Goal: Task Accomplishment & Management: Manage account settings

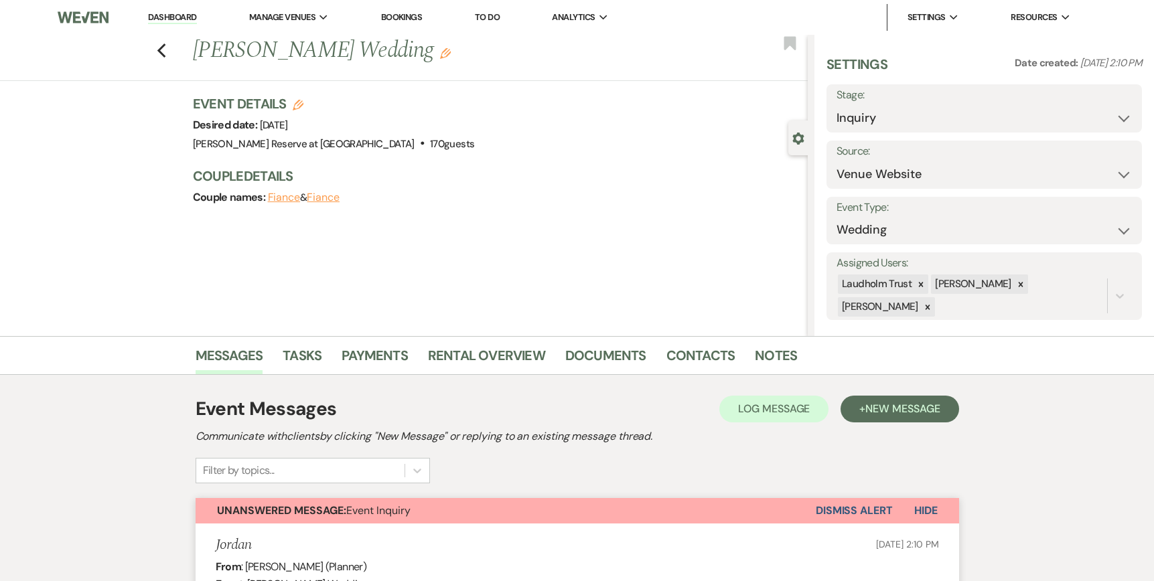
select select "5"
click at [164, 14] on link "Dashboard" at bounding box center [172, 17] width 48 height 13
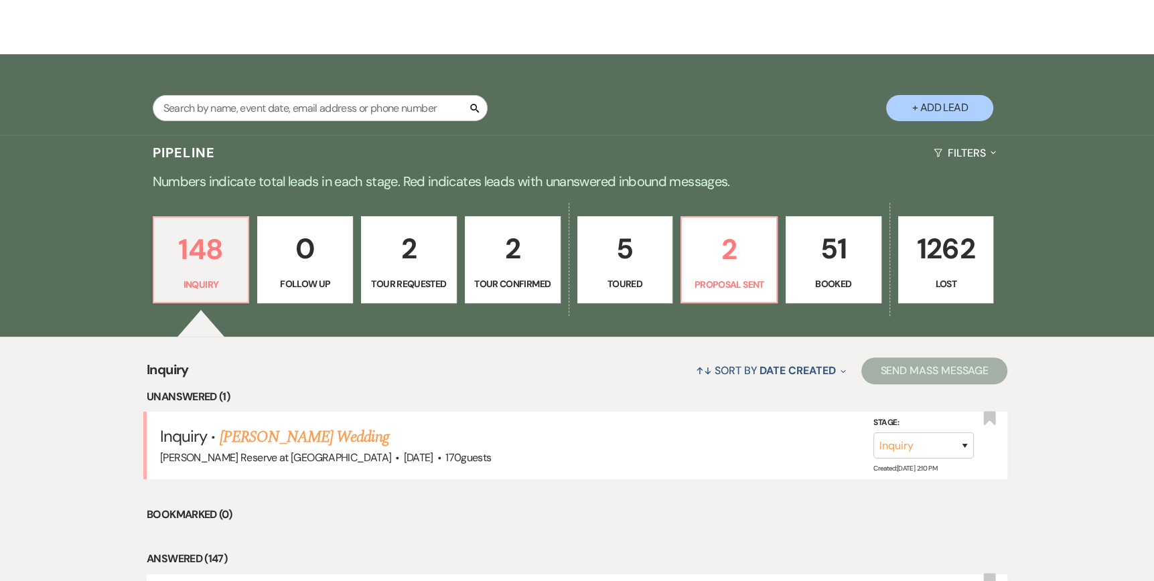
scroll to position [201, 0]
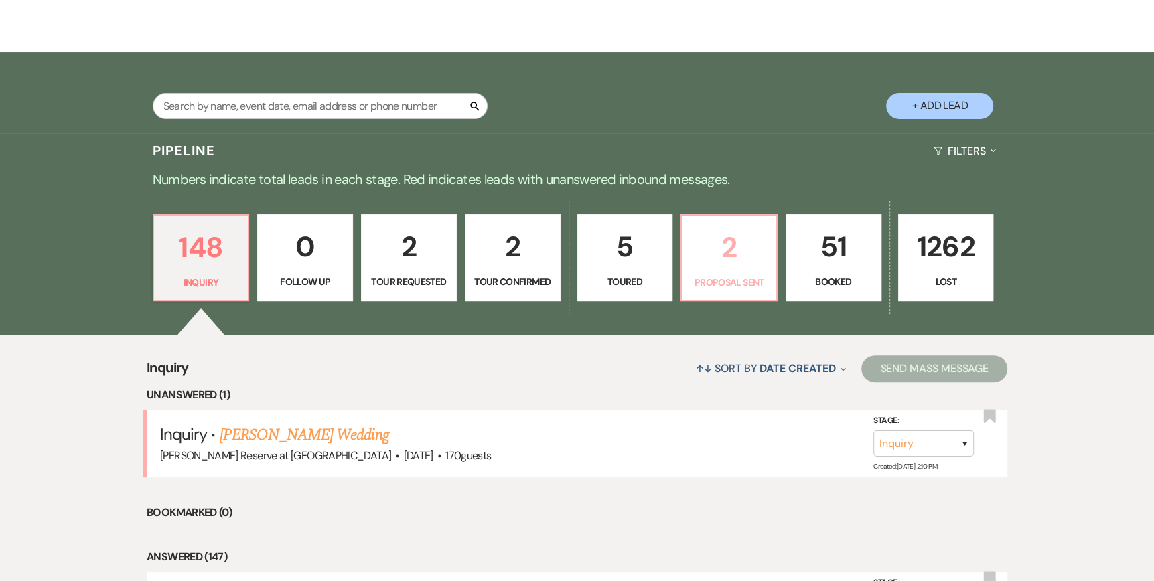
click at [707, 260] on p "2" at bounding box center [729, 247] width 78 height 45
select select "6"
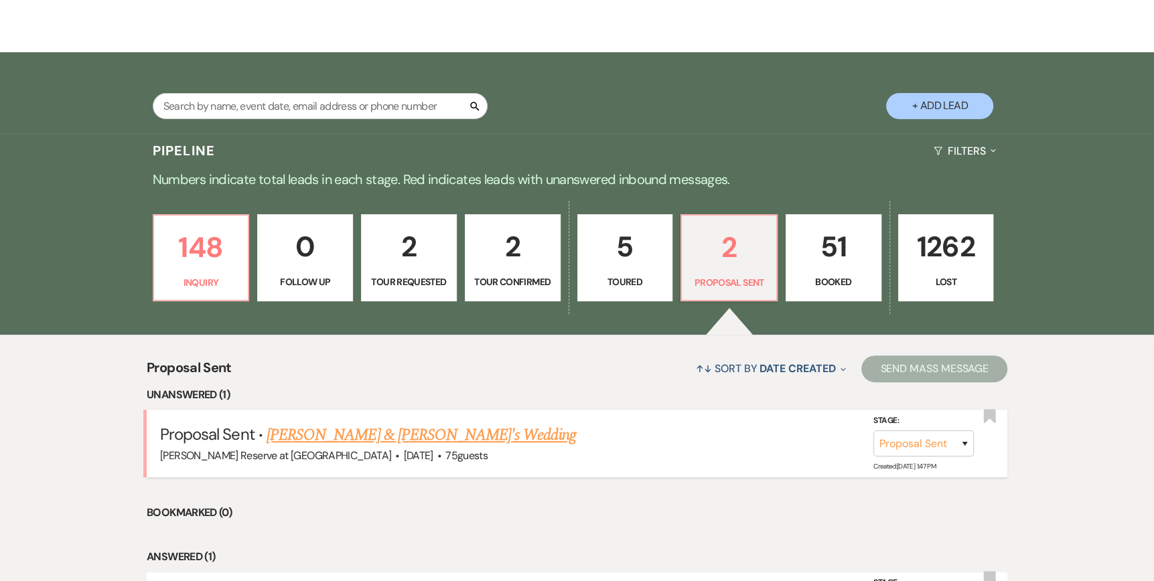
click at [344, 434] on link "[PERSON_NAME] & [PERSON_NAME]'s Wedding" at bounding box center [421, 435] width 309 height 24
select select "6"
select select "5"
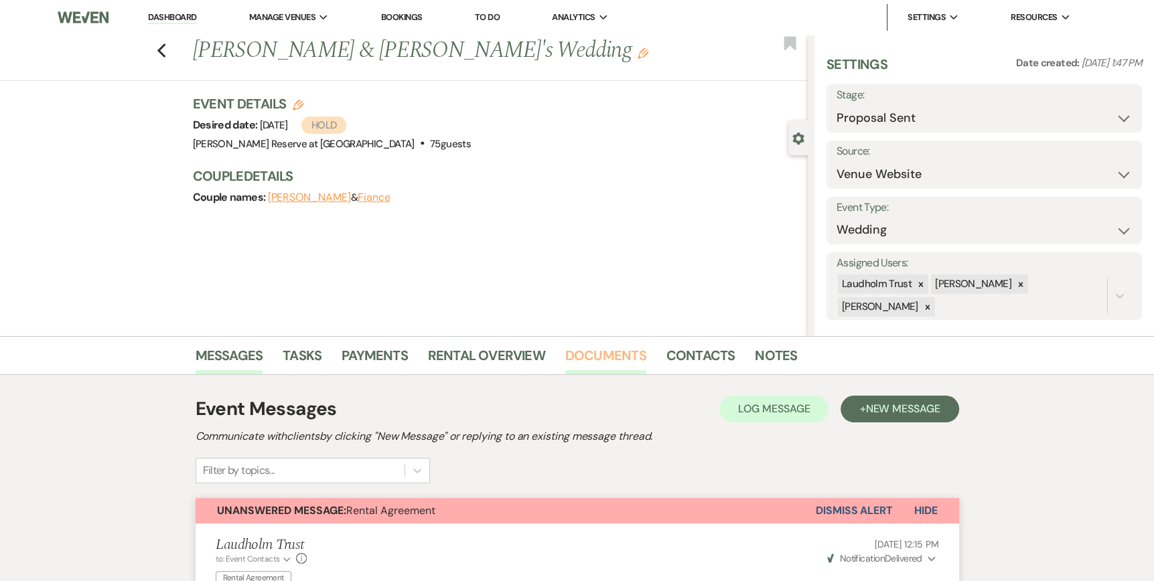
click at [591, 355] on link "Documents" at bounding box center [605, 359] width 81 height 29
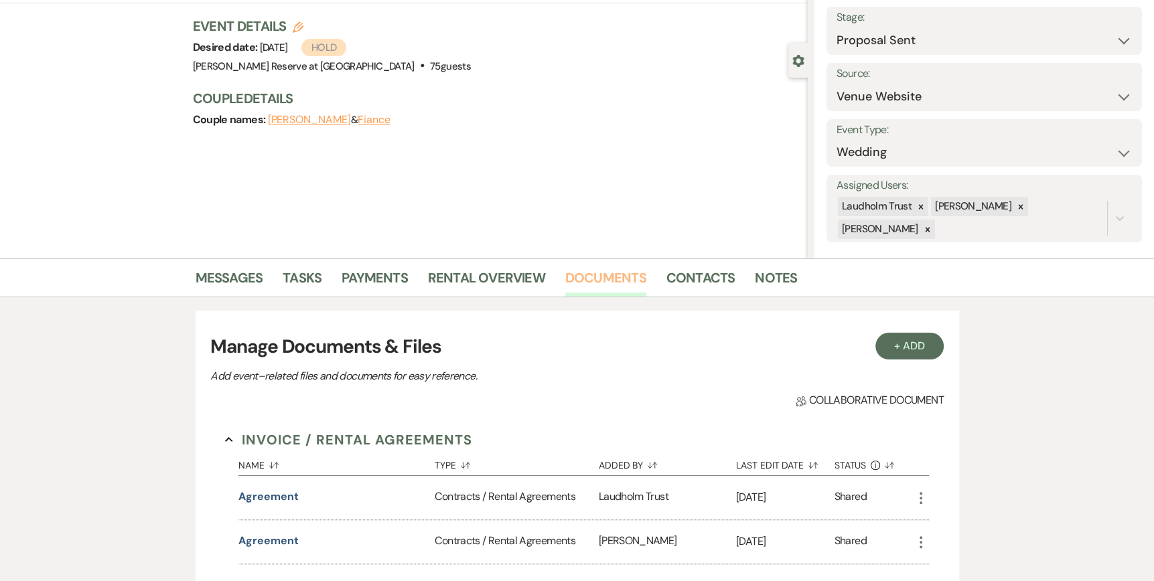
scroll to position [268, 0]
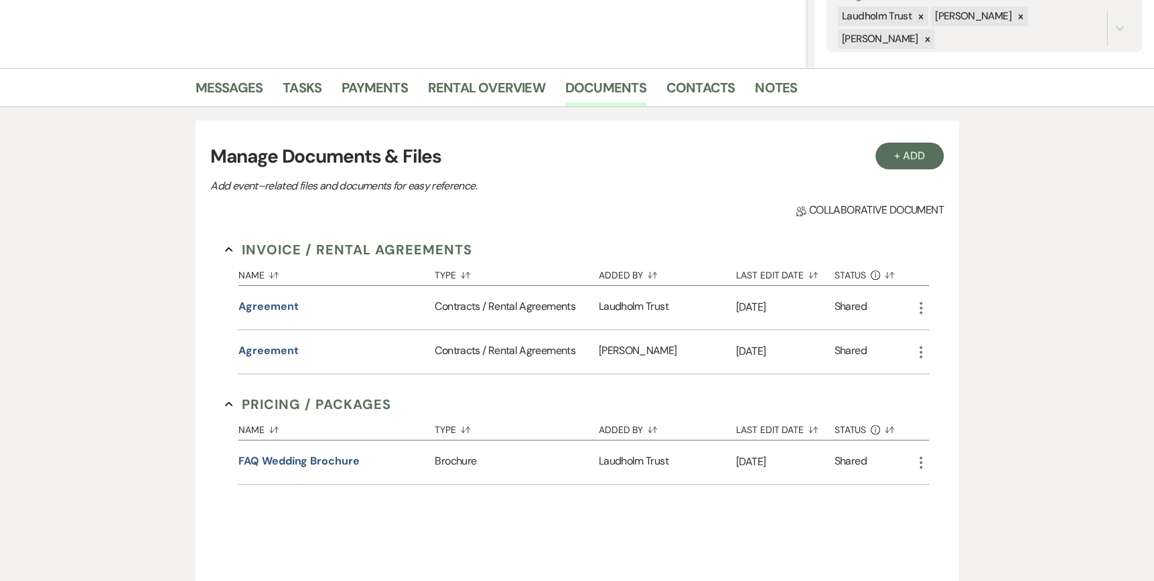
click at [920, 308] on use "button" at bounding box center [921, 308] width 3 height 12
click at [275, 309] on button "agreement" at bounding box center [268, 307] width 60 height 16
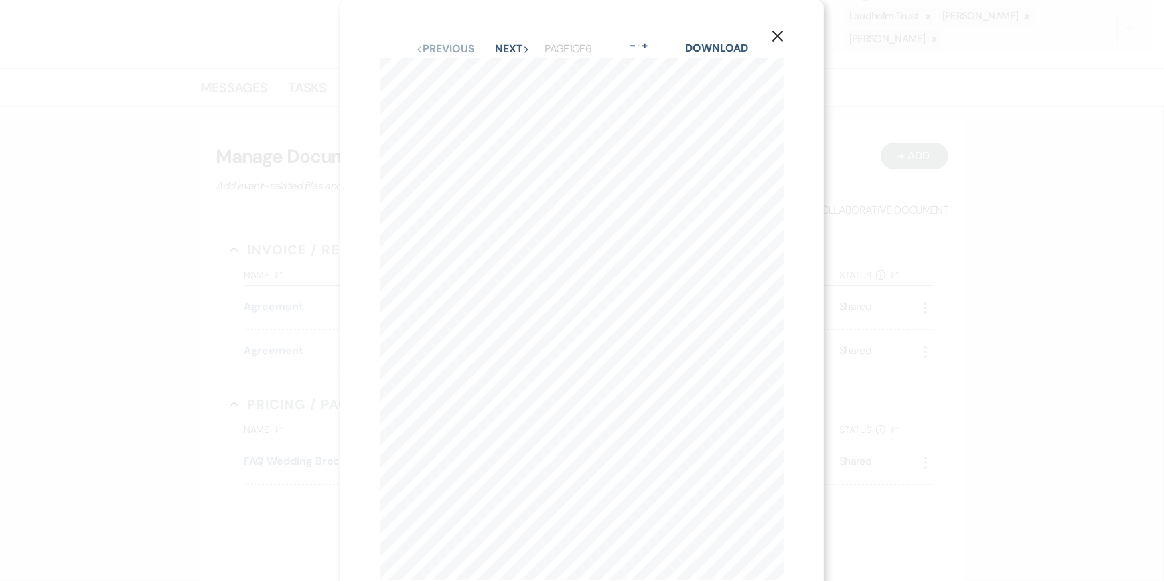
drag, startPoint x: 770, startPoint y: 25, endPoint x: 794, endPoint y: 40, distance: 27.9
click at [770, 26] on button "X" at bounding box center [778, 35] width 20 height 23
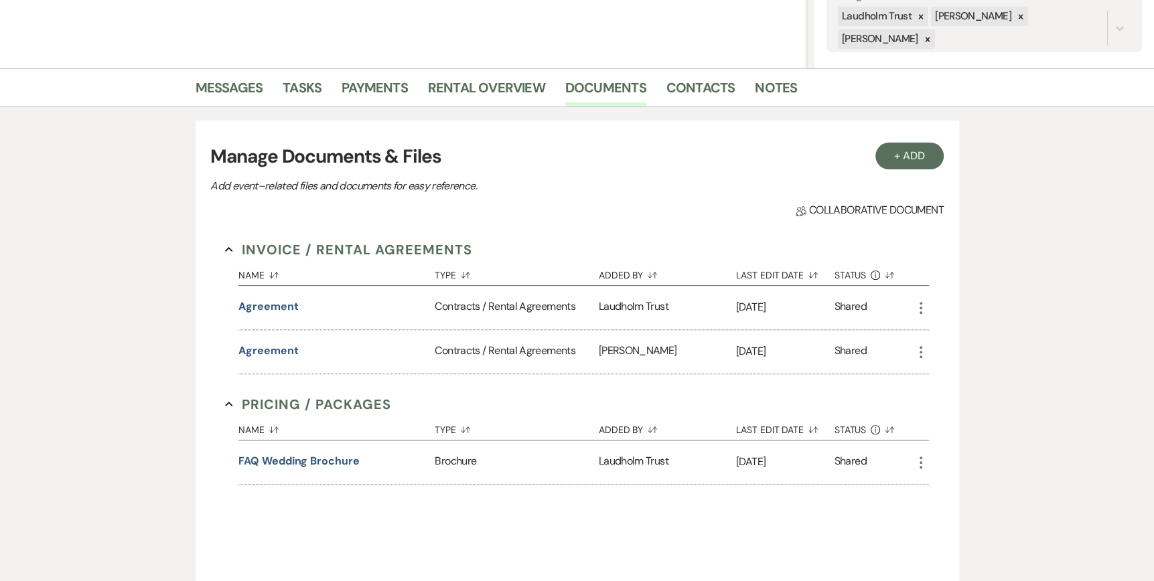
click at [916, 307] on icon "More" at bounding box center [921, 308] width 16 height 16
click at [972, 335] on link "Download Download" at bounding box center [980, 335] width 135 height 23
click at [920, 153] on button "+ Add" at bounding box center [909, 156] width 68 height 27
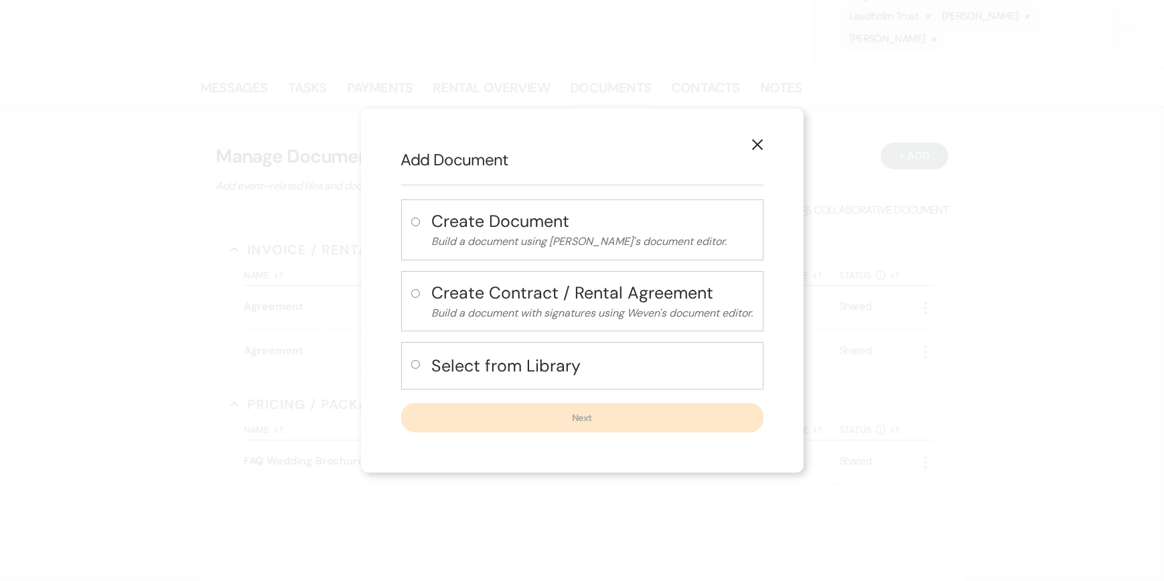
click at [413, 363] on input "radio" at bounding box center [415, 364] width 9 height 9
radio input "true"
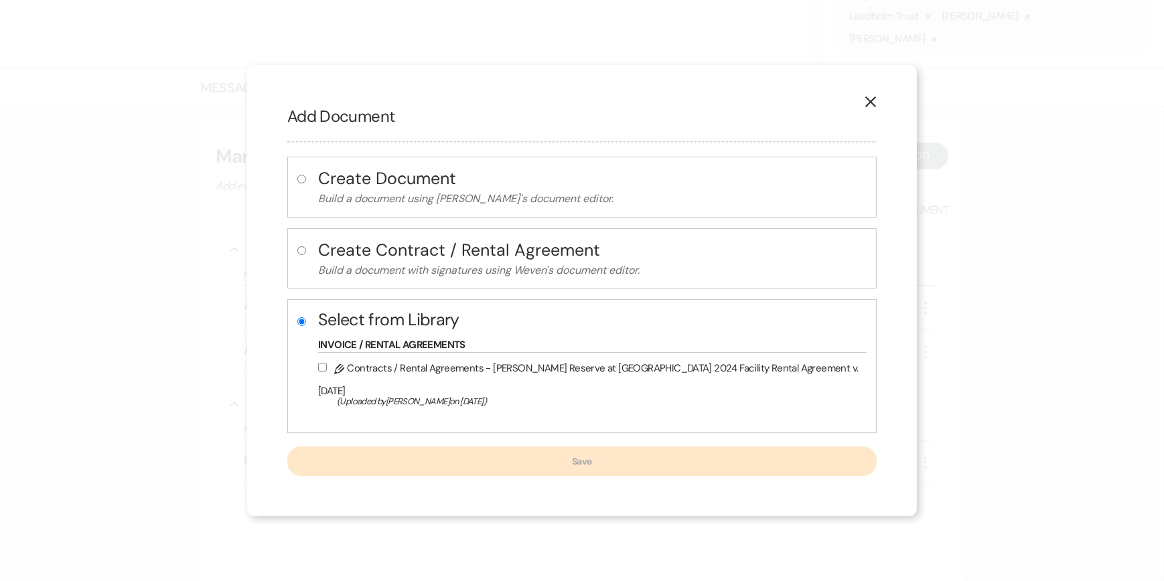
click at [865, 107] on use "button" at bounding box center [870, 101] width 11 height 11
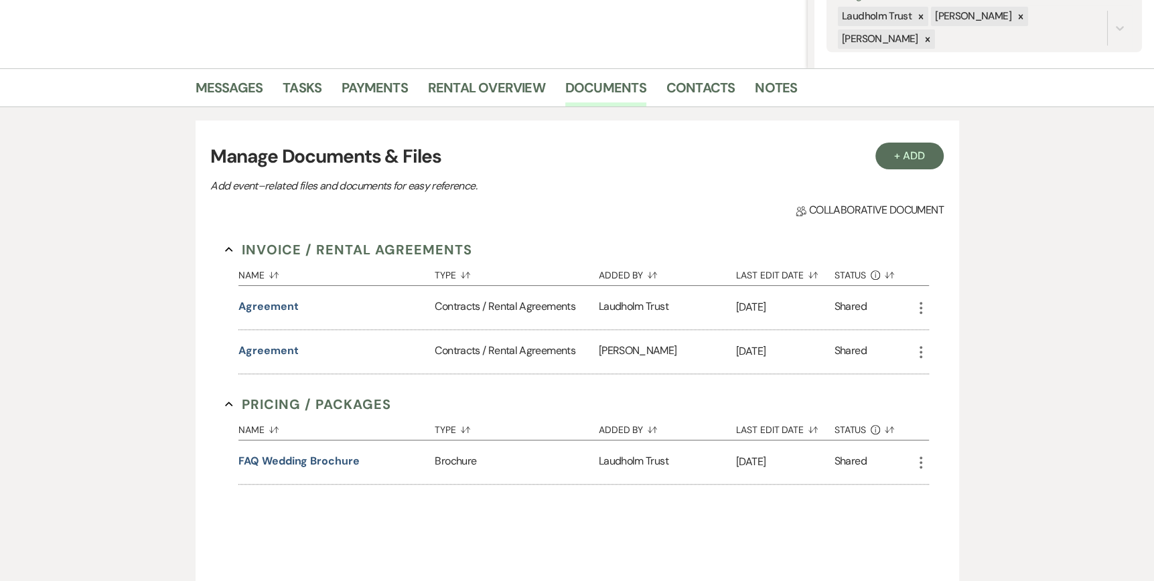
click at [924, 353] on icon "More" at bounding box center [921, 352] width 16 height 16
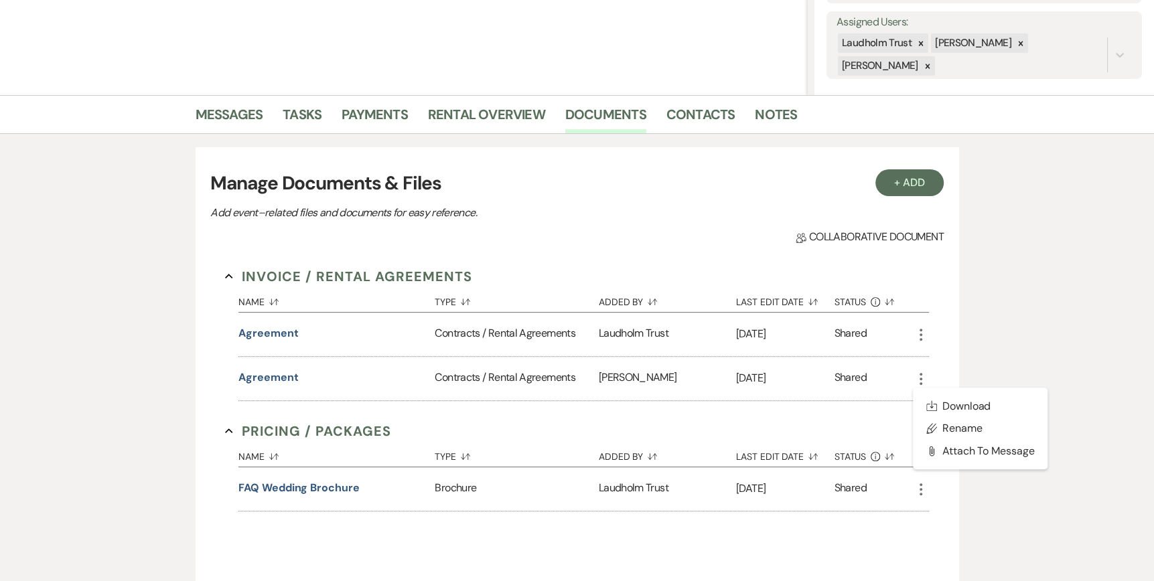
click at [921, 334] on use "button" at bounding box center [921, 335] width 3 height 12
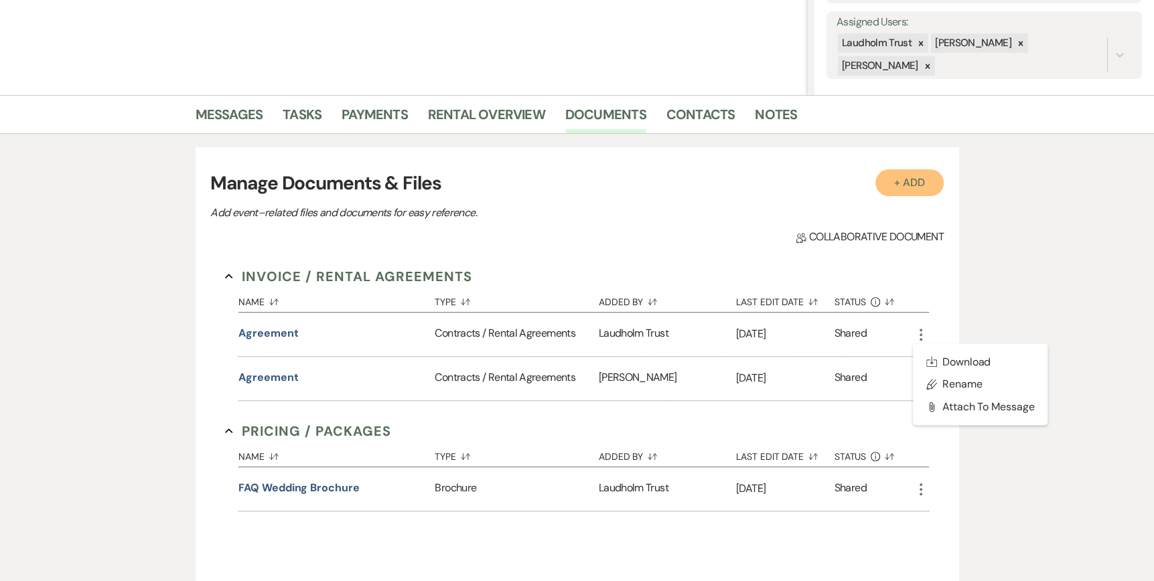
click at [908, 175] on button "+ Add" at bounding box center [909, 182] width 68 height 27
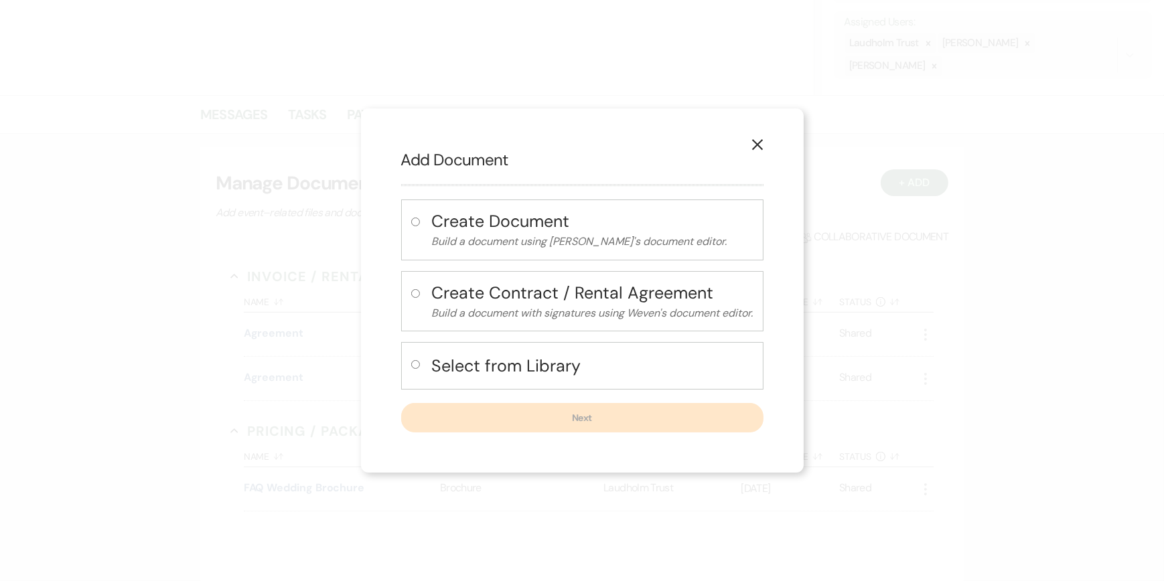
click at [411, 360] on input "radio" at bounding box center [415, 364] width 9 height 9
radio input "true"
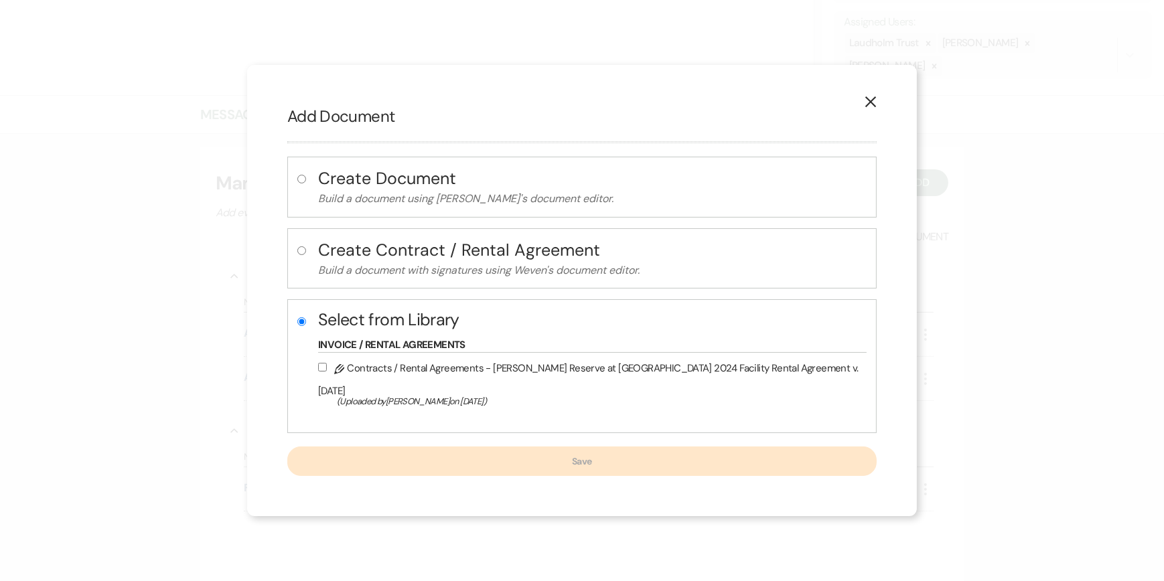
click at [865, 107] on use "button" at bounding box center [870, 101] width 11 height 11
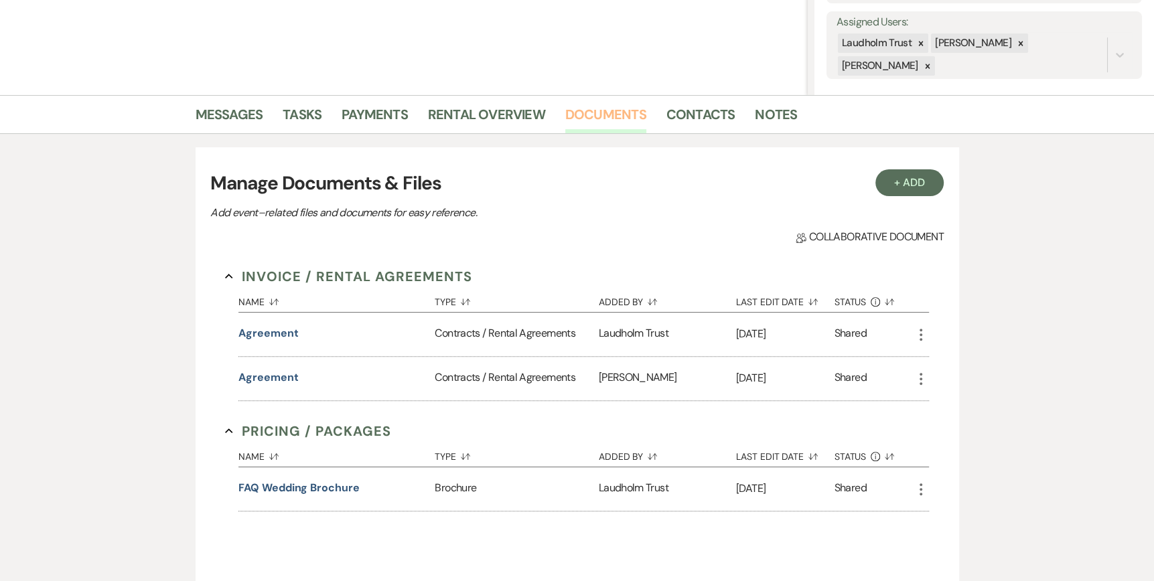
click at [583, 109] on link "Documents" at bounding box center [605, 118] width 81 height 29
click at [918, 332] on icon "More" at bounding box center [921, 335] width 16 height 16
click at [952, 358] on link "Download Download" at bounding box center [980, 361] width 135 height 23
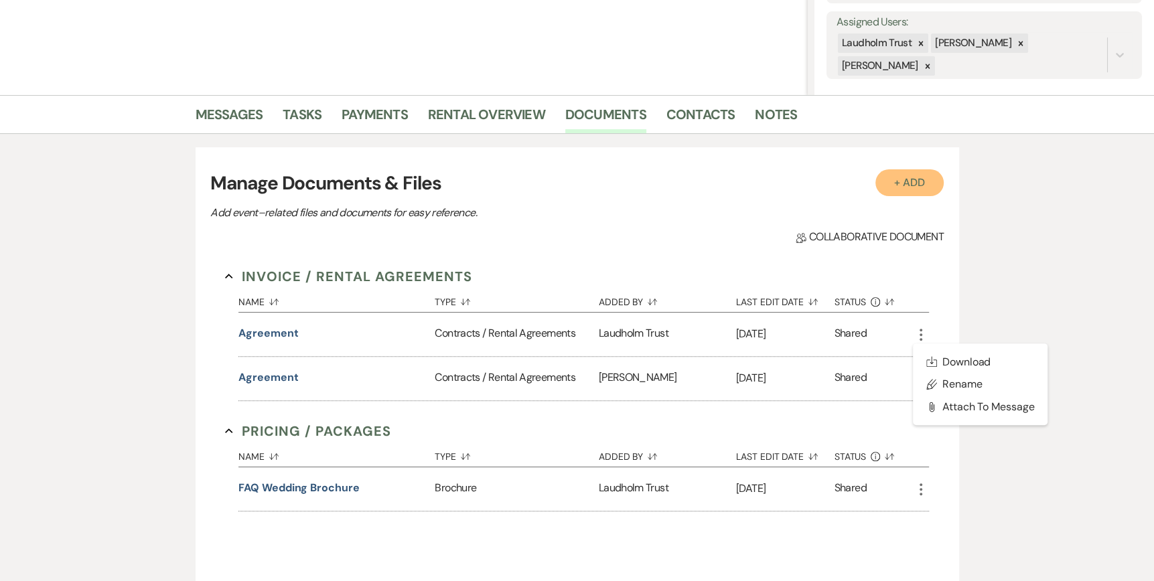
click at [920, 182] on button "+ Add" at bounding box center [909, 182] width 68 height 27
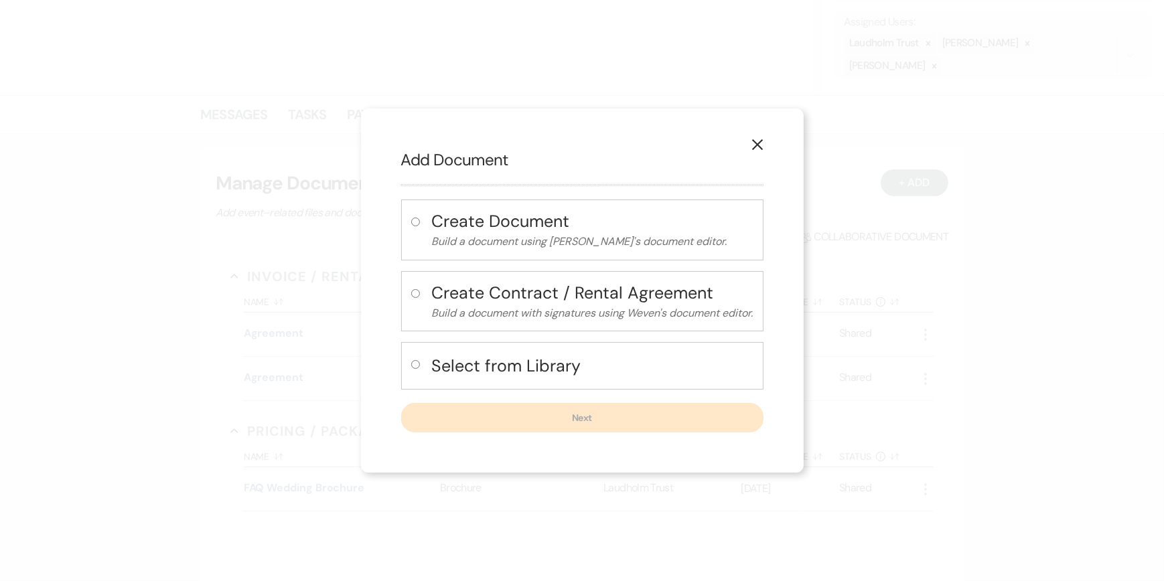
click at [415, 365] on input "radio" at bounding box center [415, 364] width 9 height 9
radio input "true"
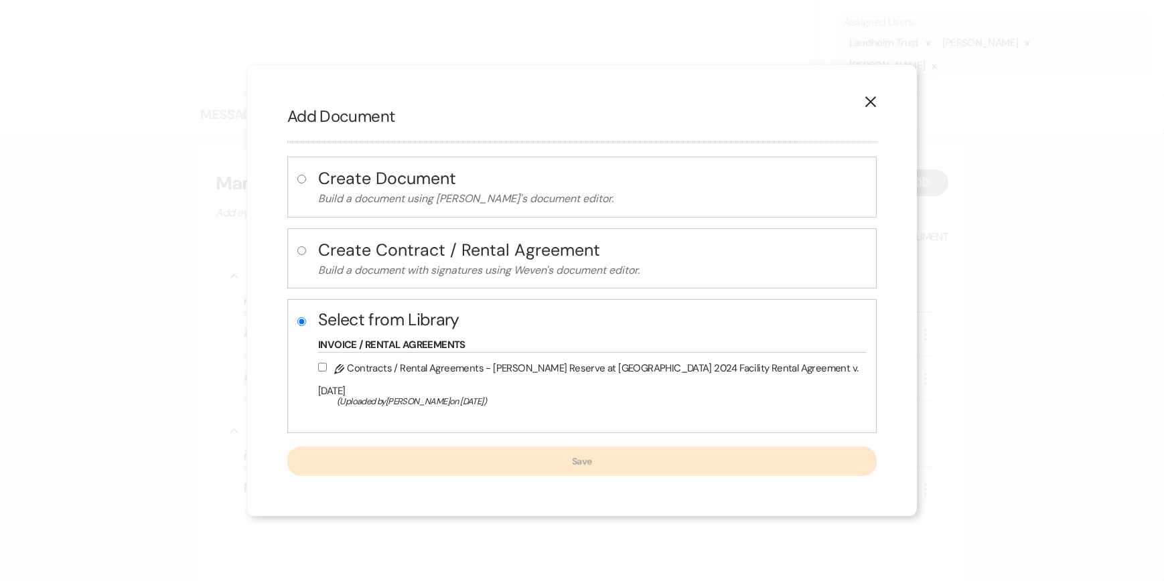
click at [327, 372] on input "Pencil Contracts / Rental Agreements - [PERSON_NAME] Reserve at [GEOGRAPHIC_DAT…" at bounding box center [322, 367] width 9 height 9
checkbox input "true"
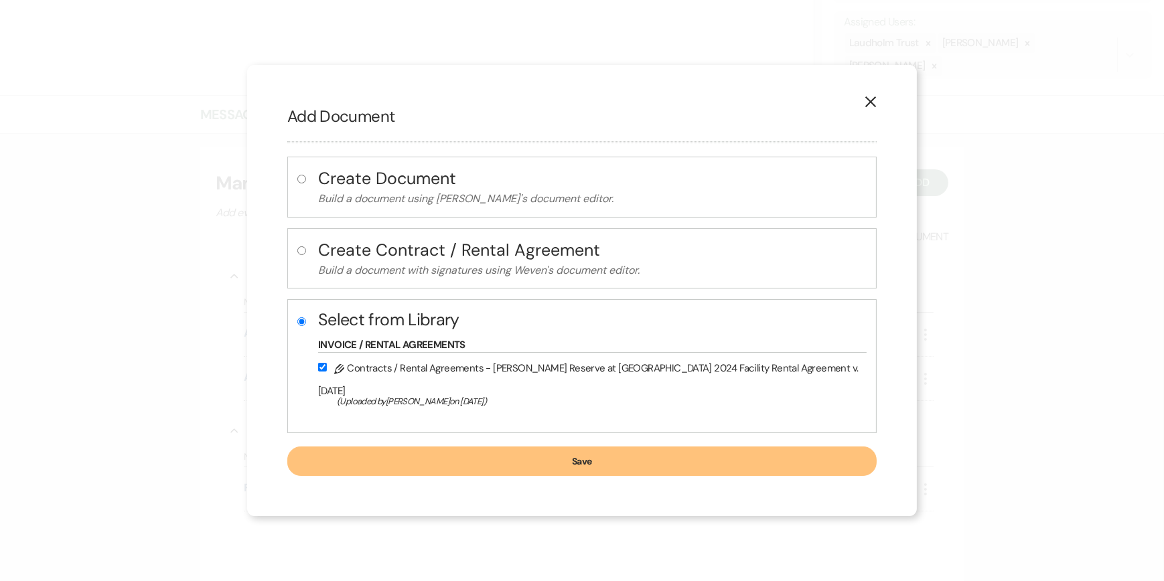
click at [549, 452] on button "Save" at bounding box center [581, 461] width 589 height 29
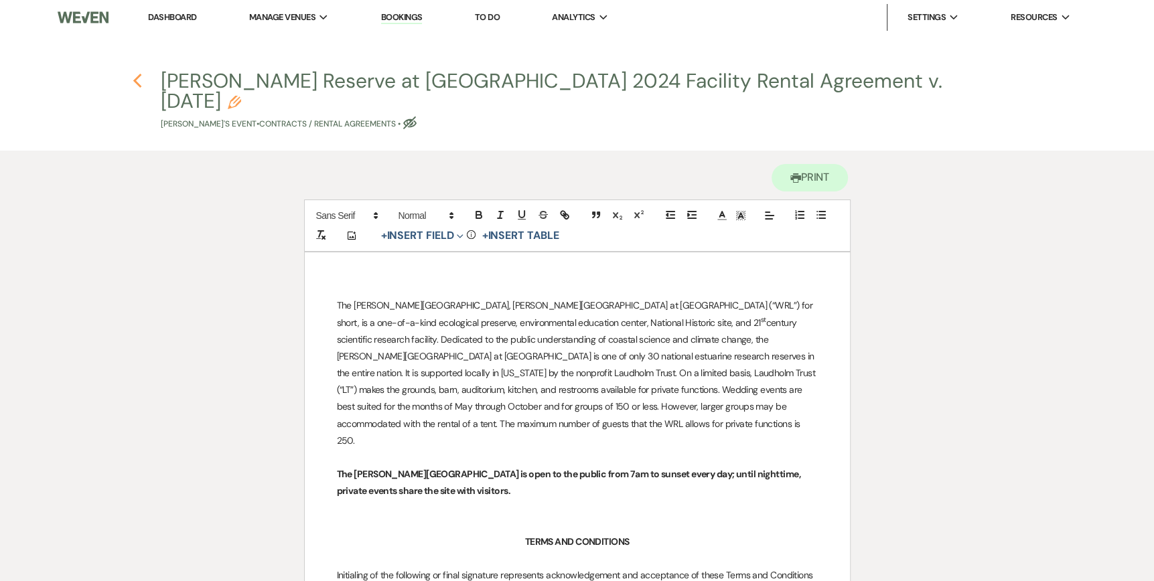
click at [135, 78] on icon "Previous" at bounding box center [138, 81] width 10 height 16
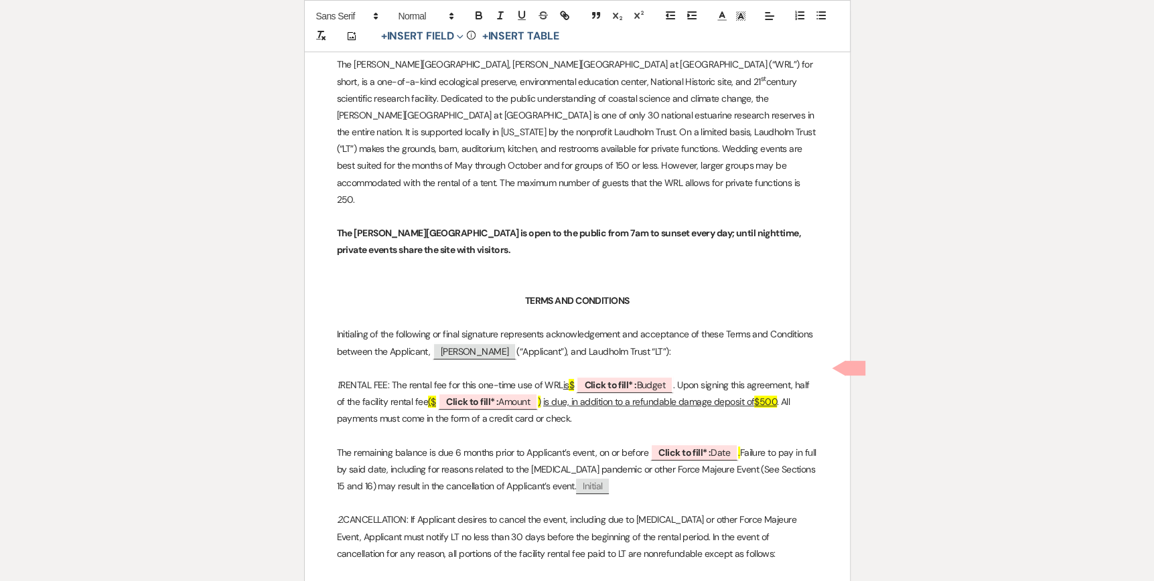
select select "6"
select select "5"
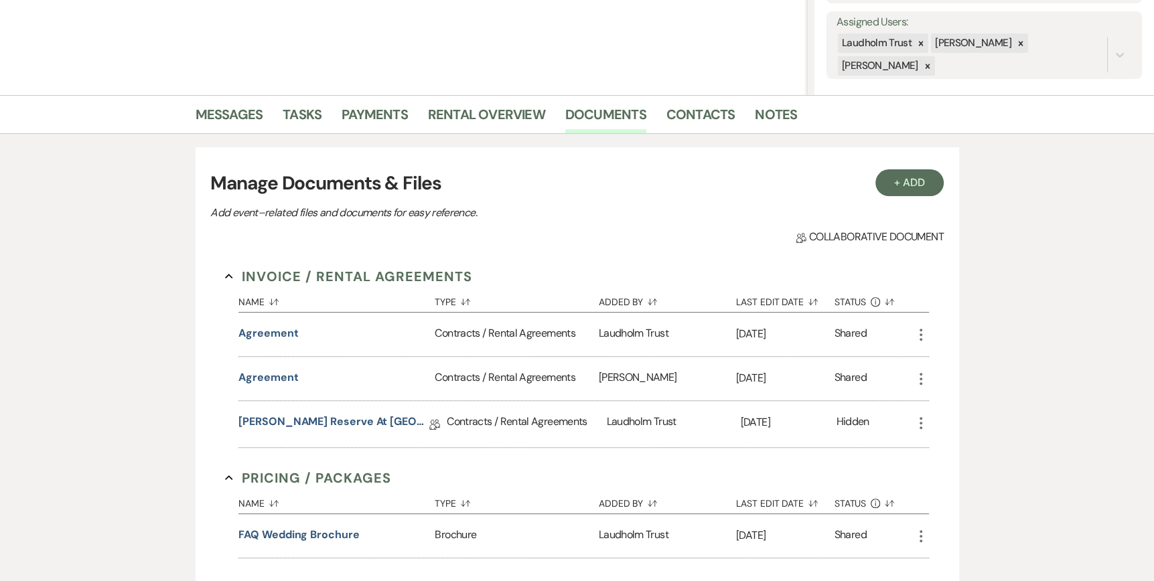
click at [923, 422] on icon "More" at bounding box center [921, 423] width 16 height 16
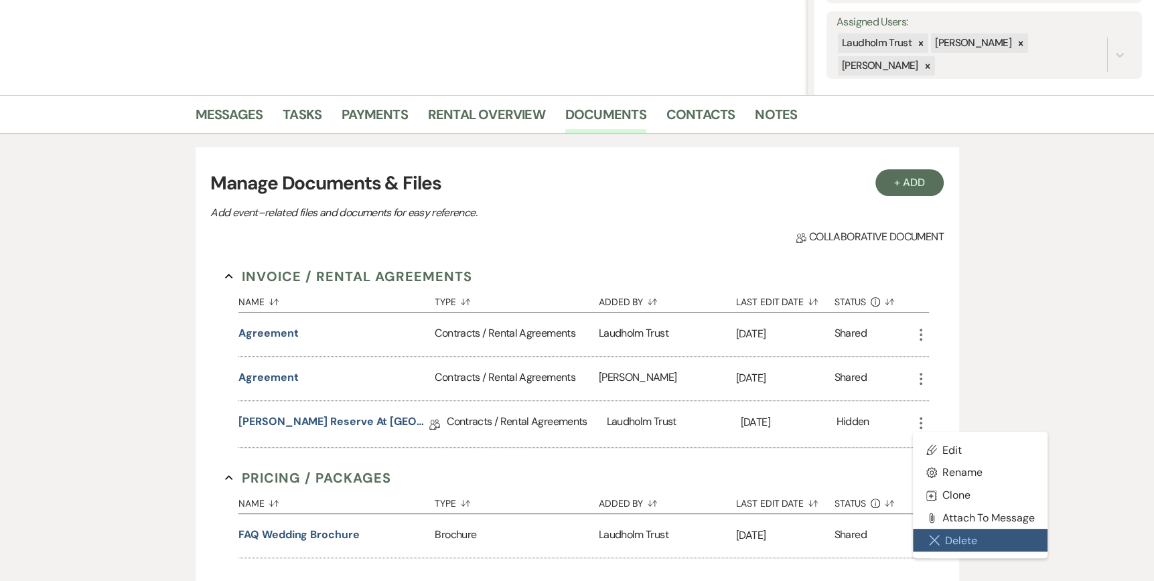
click at [958, 537] on button "Close Delete X Delete" at bounding box center [980, 540] width 135 height 23
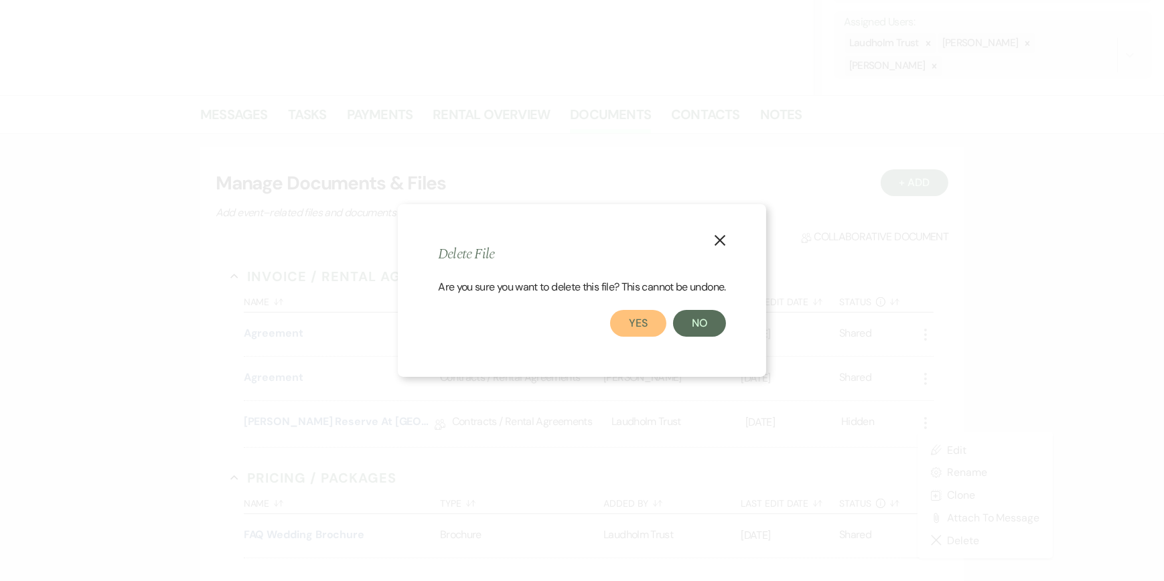
click at [661, 326] on button "Yes" at bounding box center [638, 323] width 56 height 27
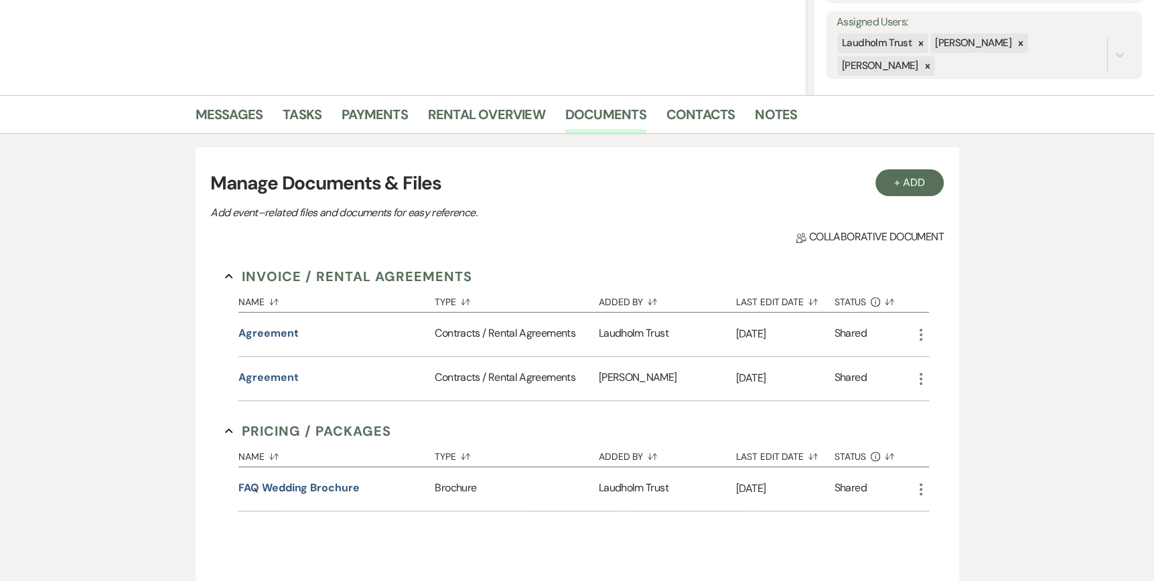
click at [898, 340] on div "Shared" at bounding box center [874, 335] width 78 height 44
click at [901, 332] on div "Shared" at bounding box center [874, 335] width 78 height 44
click at [915, 332] on icon "More" at bounding box center [921, 335] width 16 height 16
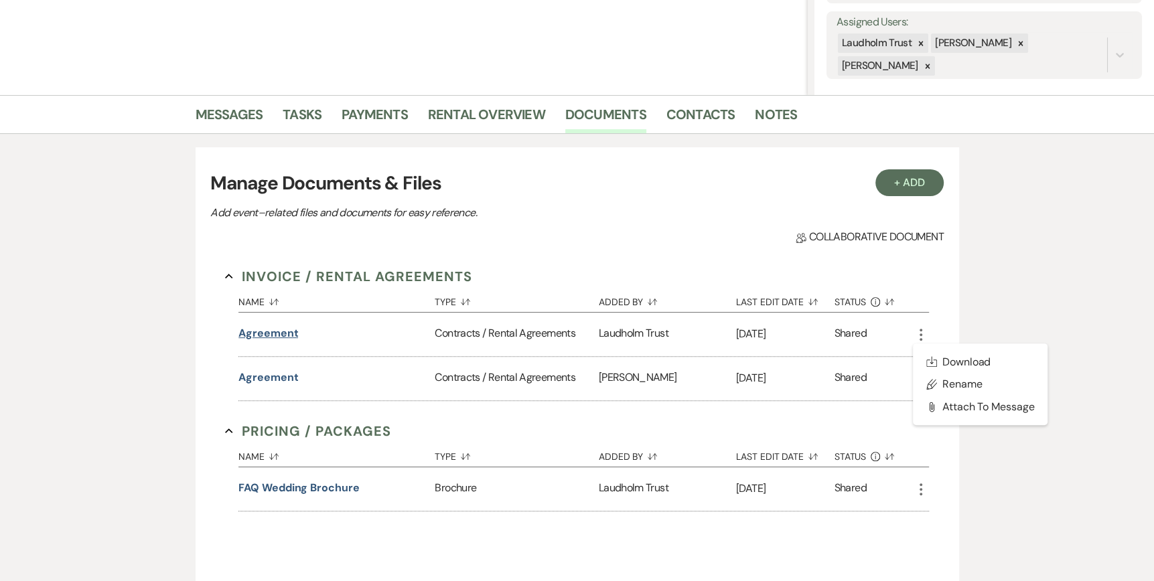
click at [263, 334] on button "agreement" at bounding box center [268, 334] width 60 height 16
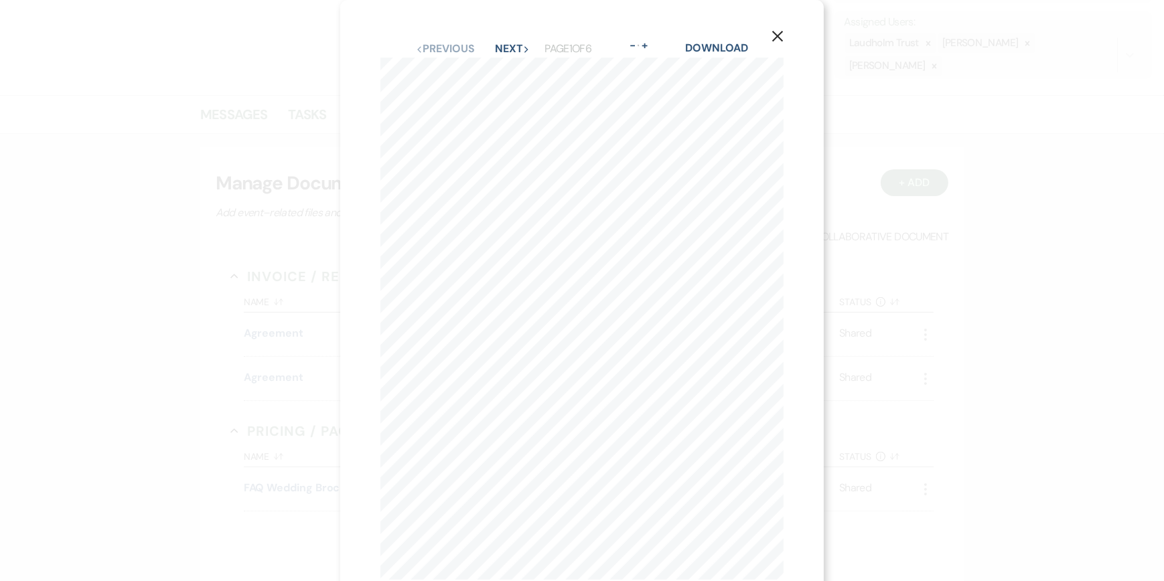
drag, startPoint x: 263, startPoint y: 334, endPoint x: 778, endPoint y: 44, distance: 592.1
click at [778, 44] on button "X" at bounding box center [778, 35] width 20 height 23
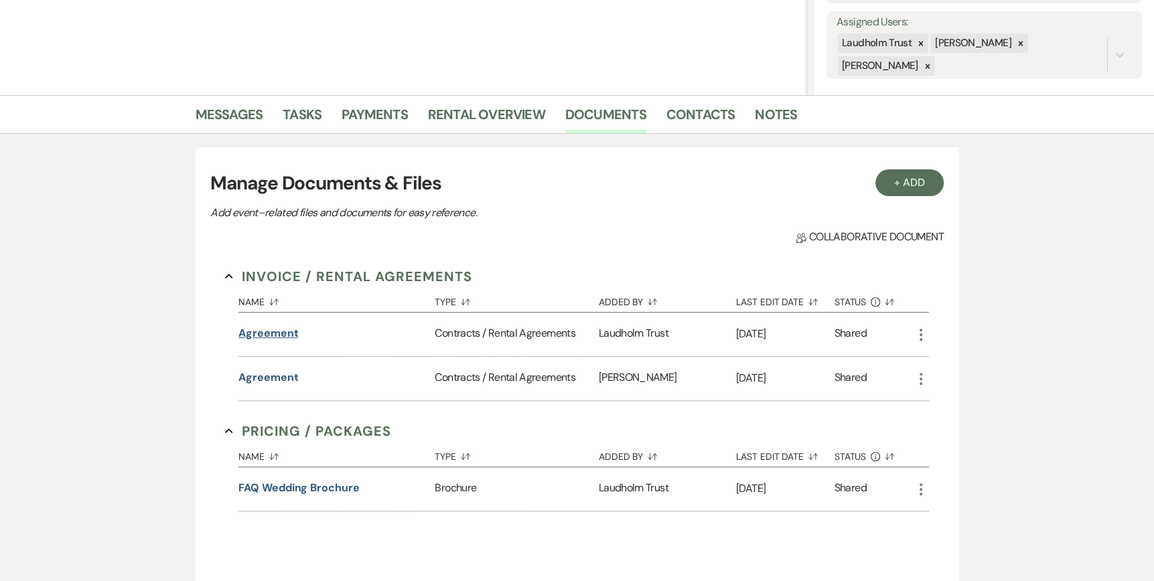
click at [274, 334] on button "agreement" at bounding box center [268, 334] width 60 height 16
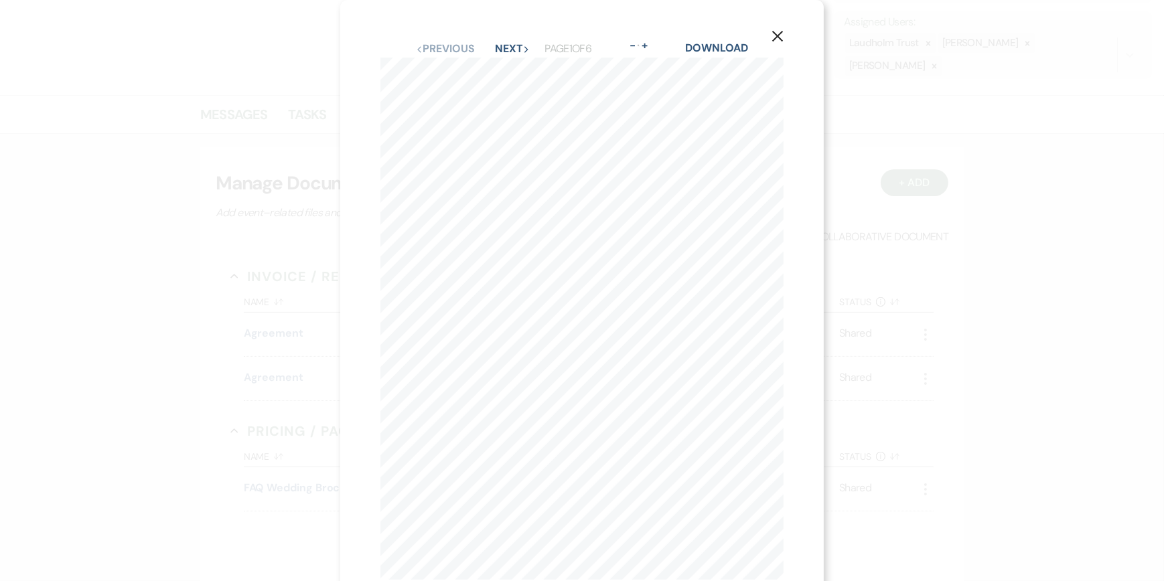
click at [776, 33] on icon "X" at bounding box center [778, 36] width 12 height 12
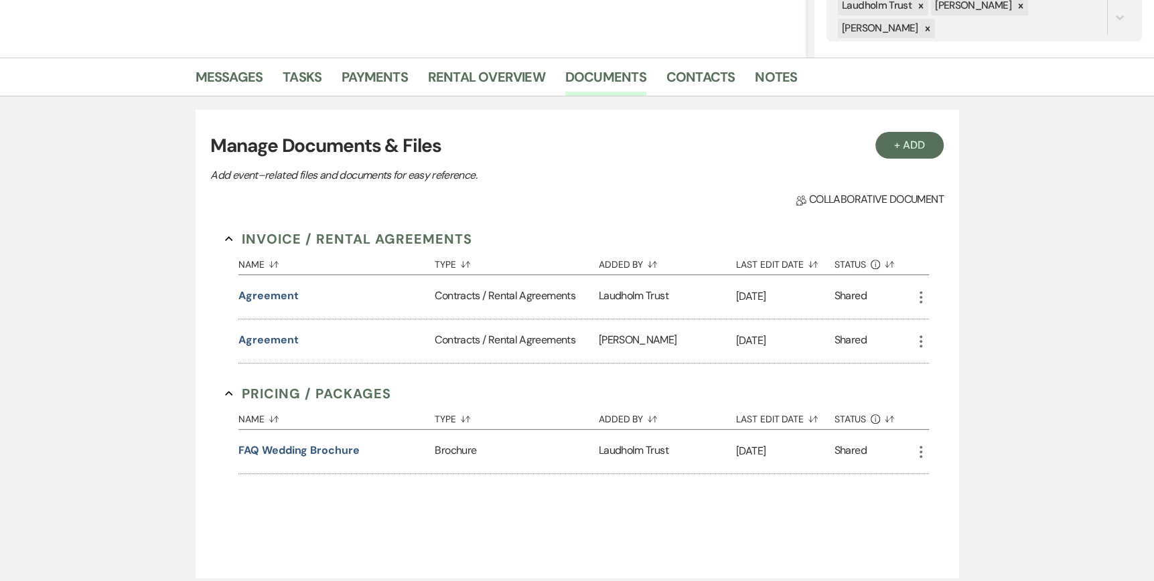
scroll to position [174, 0]
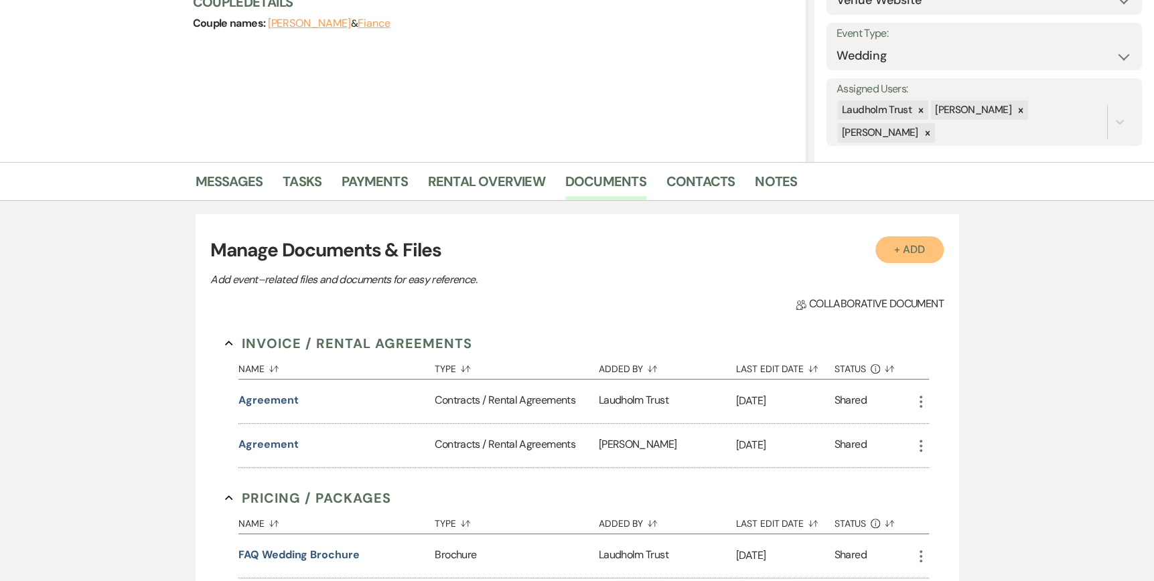
click at [898, 252] on button "+ Add" at bounding box center [909, 249] width 68 height 27
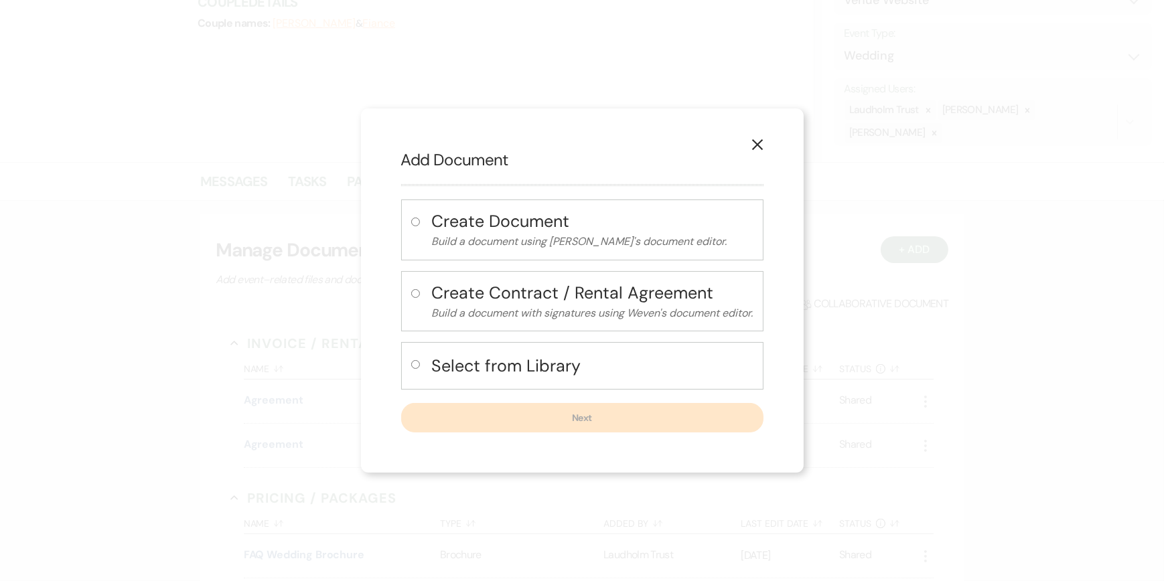
click at [416, 220] on input "radio" at bounding box center [415, 222] width 9 height 9
radio input "true"
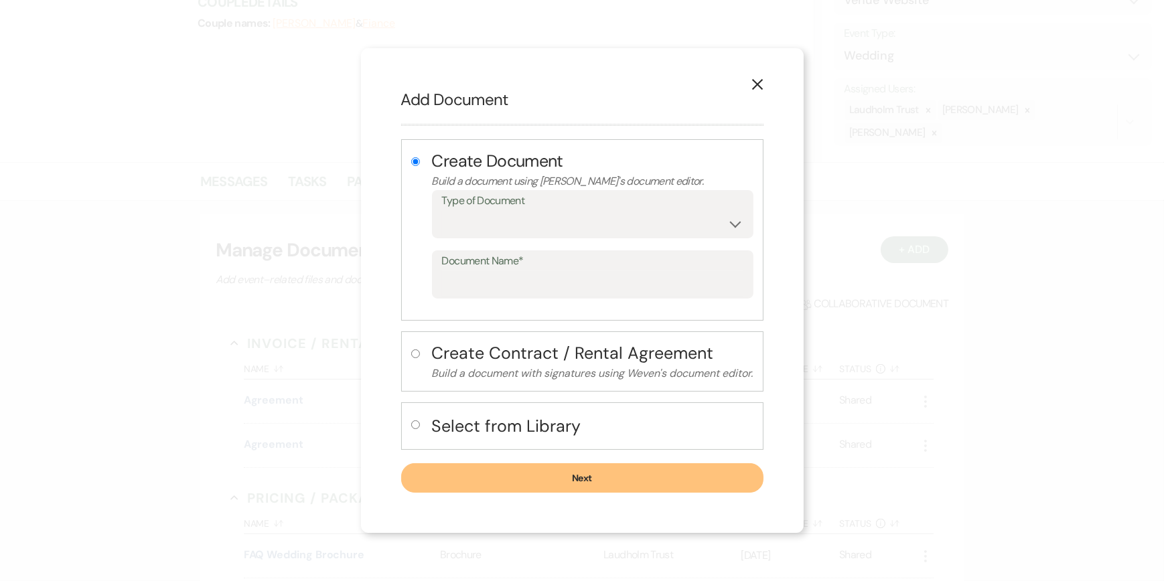
click at [411, 423] on input "radio" at bounding box center [415, 425] width 9 height 9
radio input "true"
radio input "false"
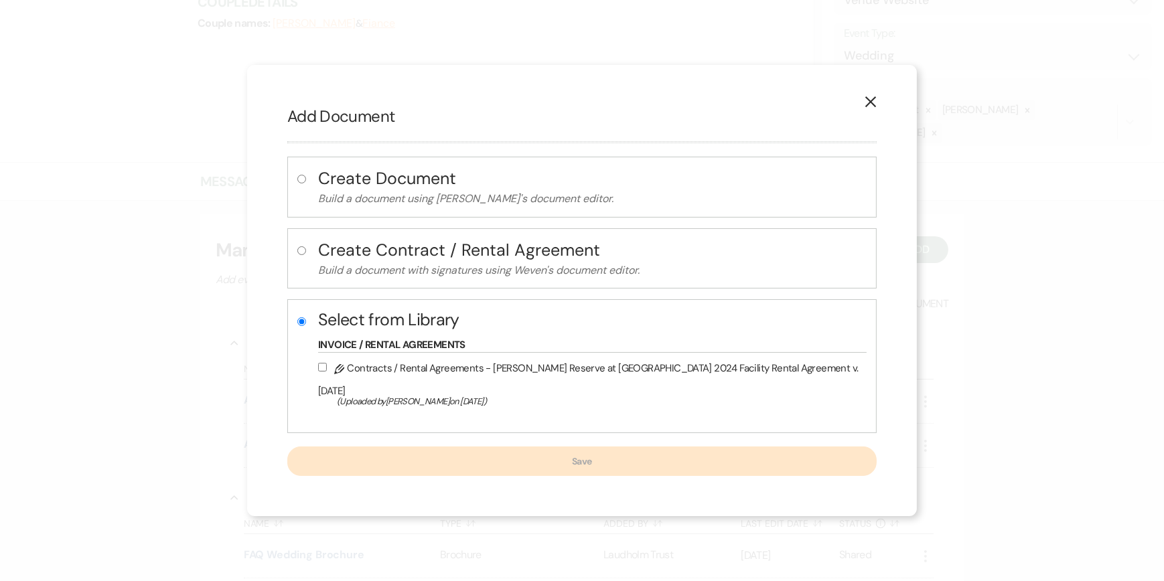
click at [865, 108] on icon "X" at bounding box center [871, 102] width 12 height 12
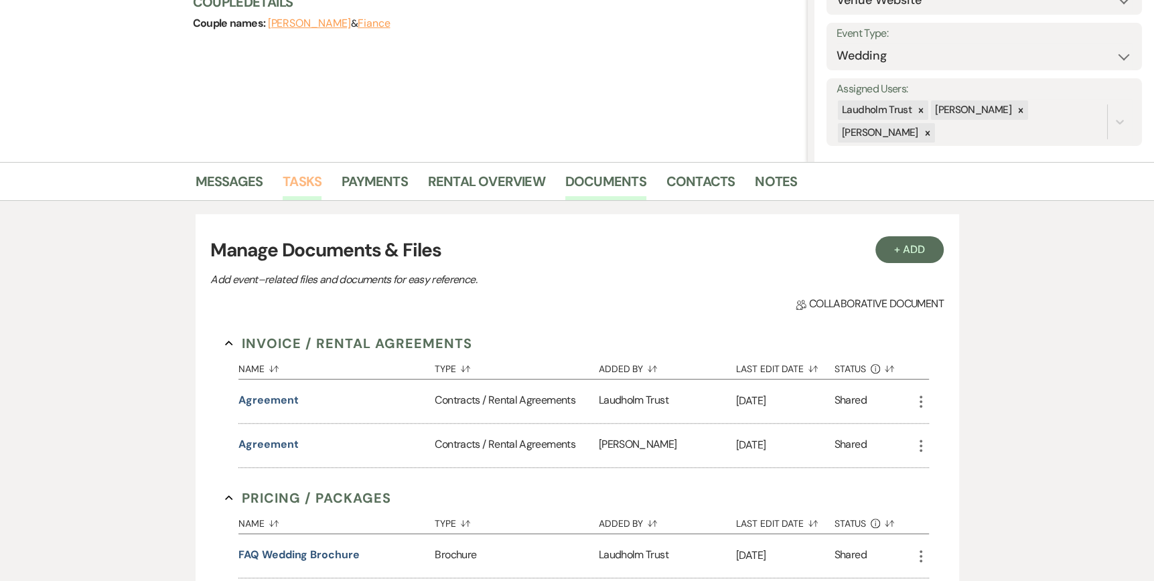
click at [301, 182] on link "Tasks" at bounding box center [302, 185] width 39 height 29
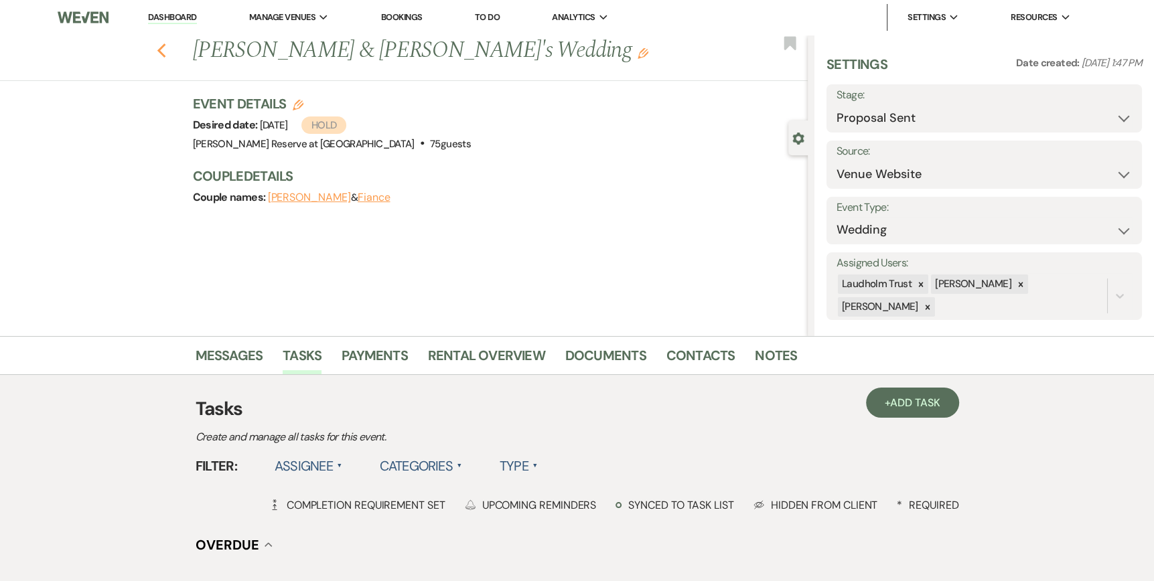
click at [165, 50] on icon "Previous" at bounding box center [162, 51] width 10 height 16
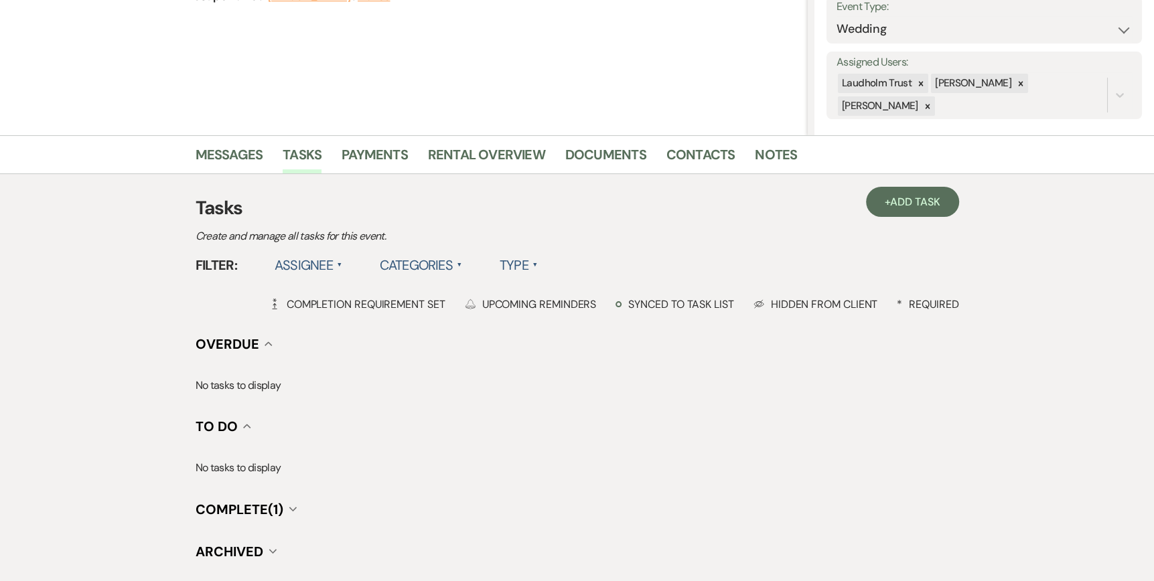
select select "6"
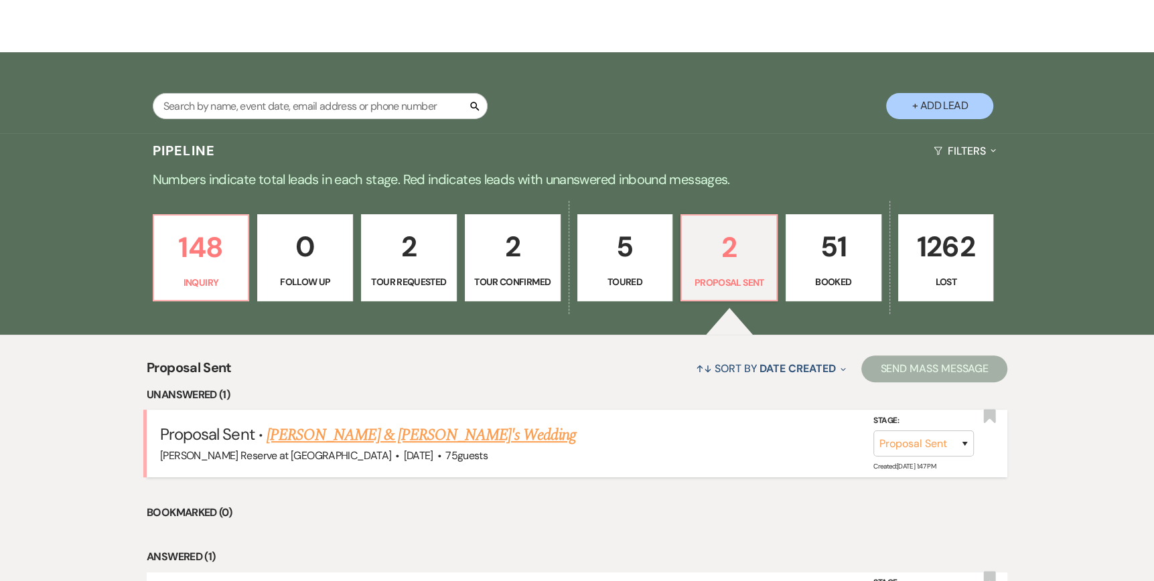
click at [332, 439] on link "[PERSON_NAME] & [PERSON_NAME]'s Wedding" at bounding box center [421, 435] width 309 height 24
select select "6"
select select "5"
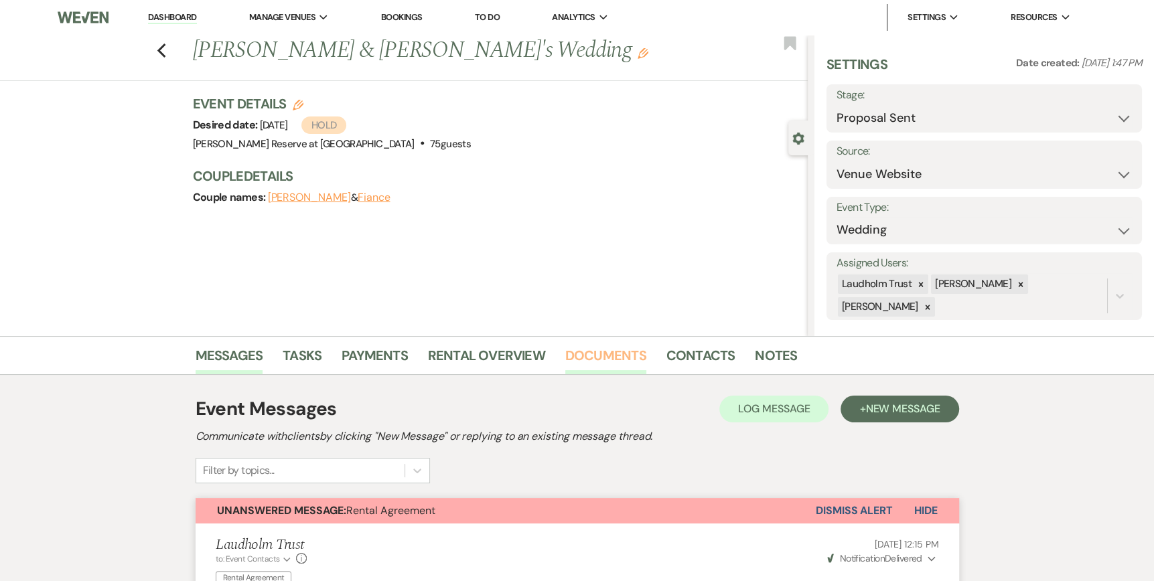
click at [613, 352] on link "Documents" at bounding box center [605, 359] width 81 height 29
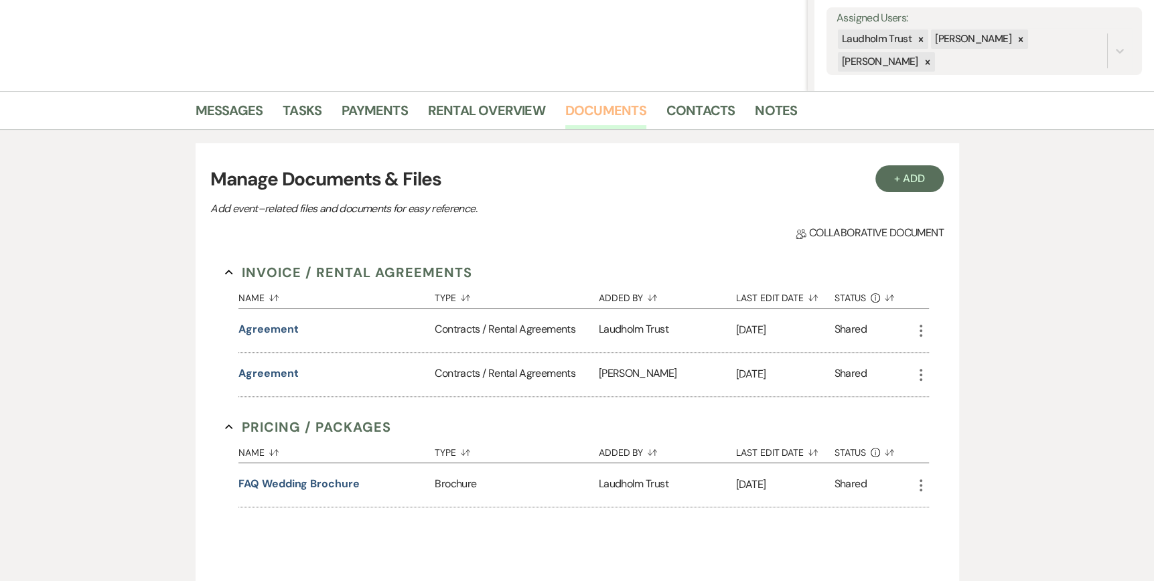
scroll to position [241, 0]
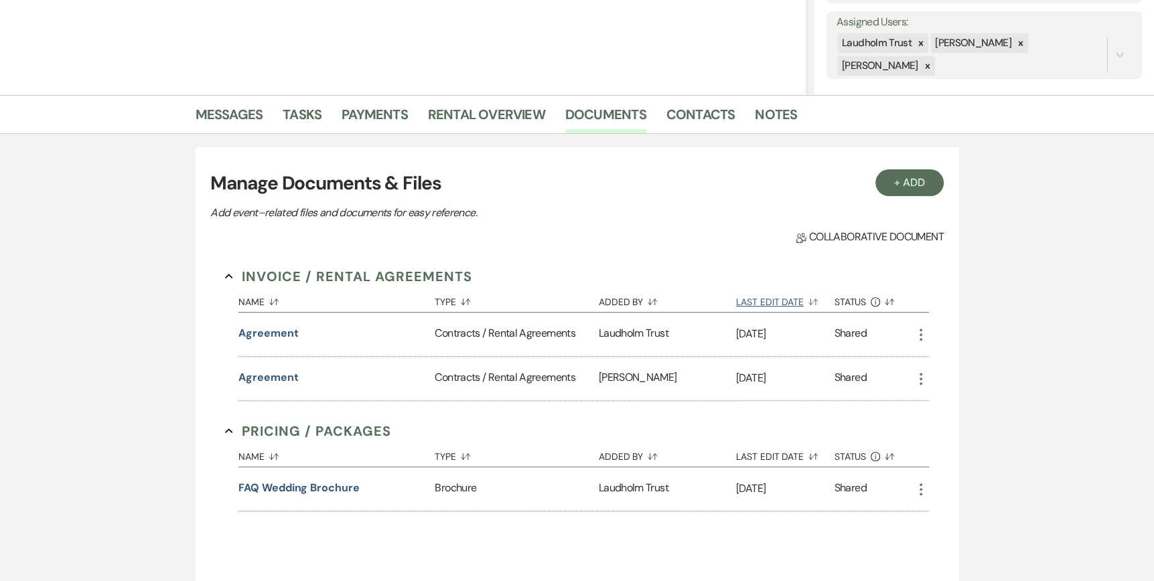
click at [809, 302] on use "button" at bounding box center [813, 302] width 9 height 6
click at [916, 180] on button "+ Add" at bounding box center [909, 182] width 68 height 27
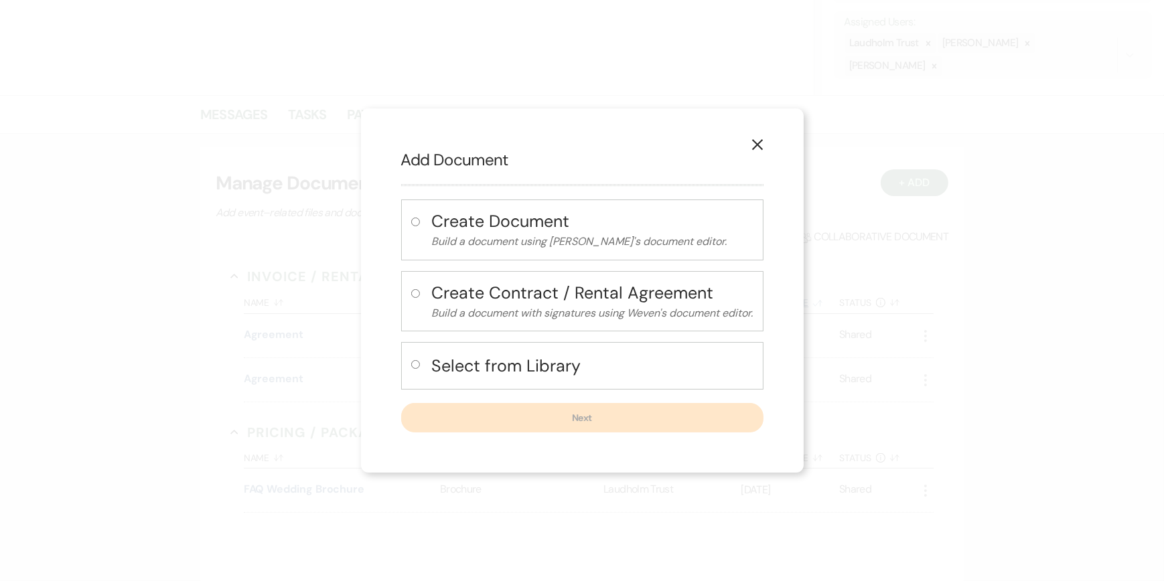
click at [415, 365] on input "radio" at bounding box center [415, 364] width 9 height 9
radio input "true"
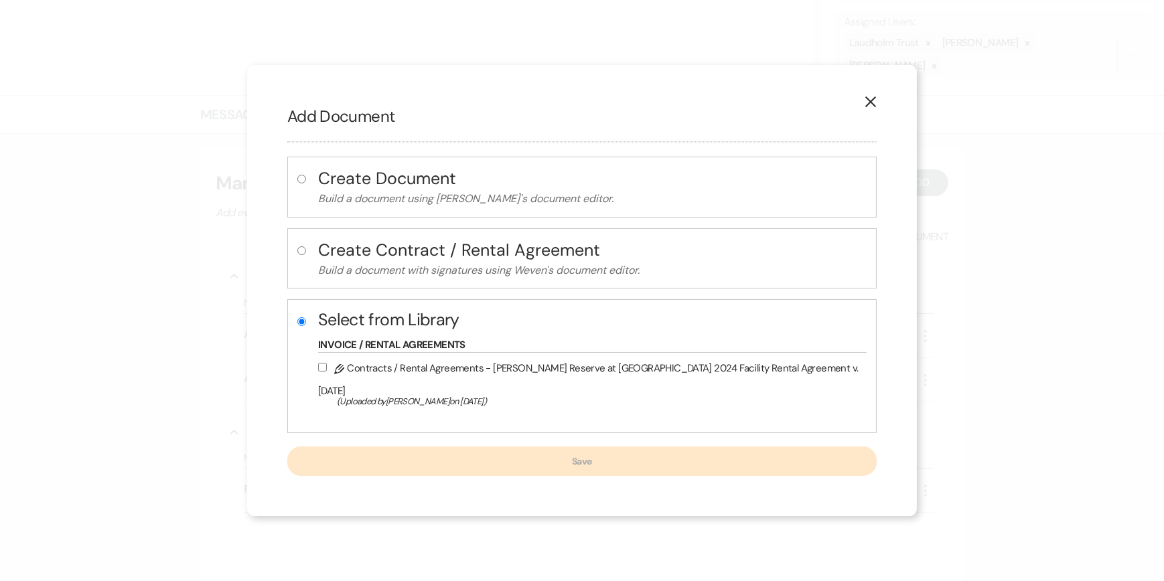
click at [421, 128] on h2 "Add Document" at bounding box center [581, 116] width 589 height 23
click at [865, 107] on use "button" at bounding box center [870, 101] width 11 height 11
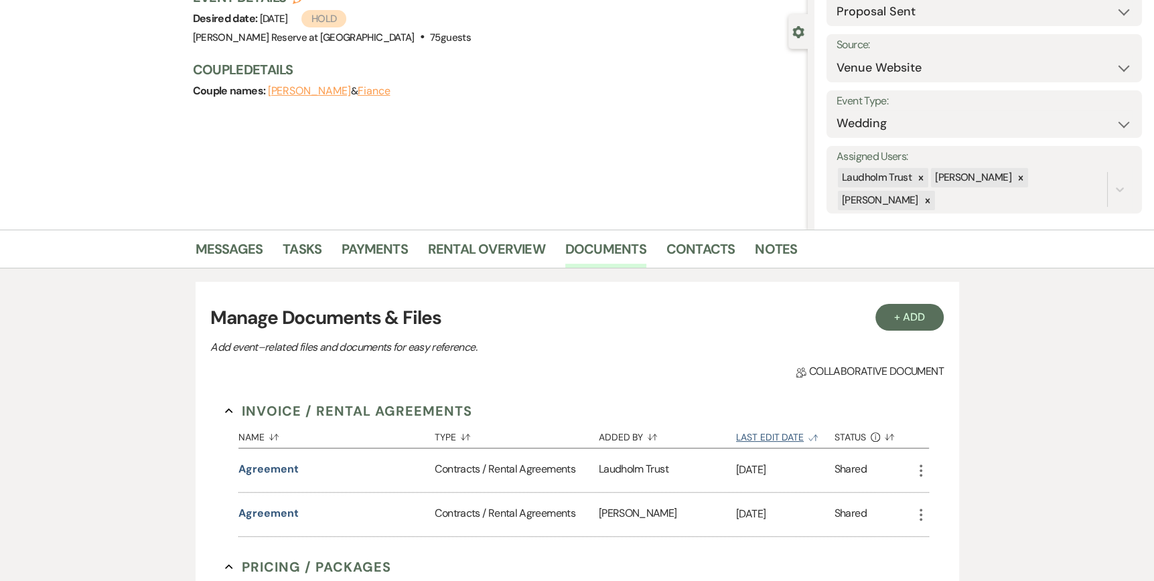
scroll to position [134, 0]
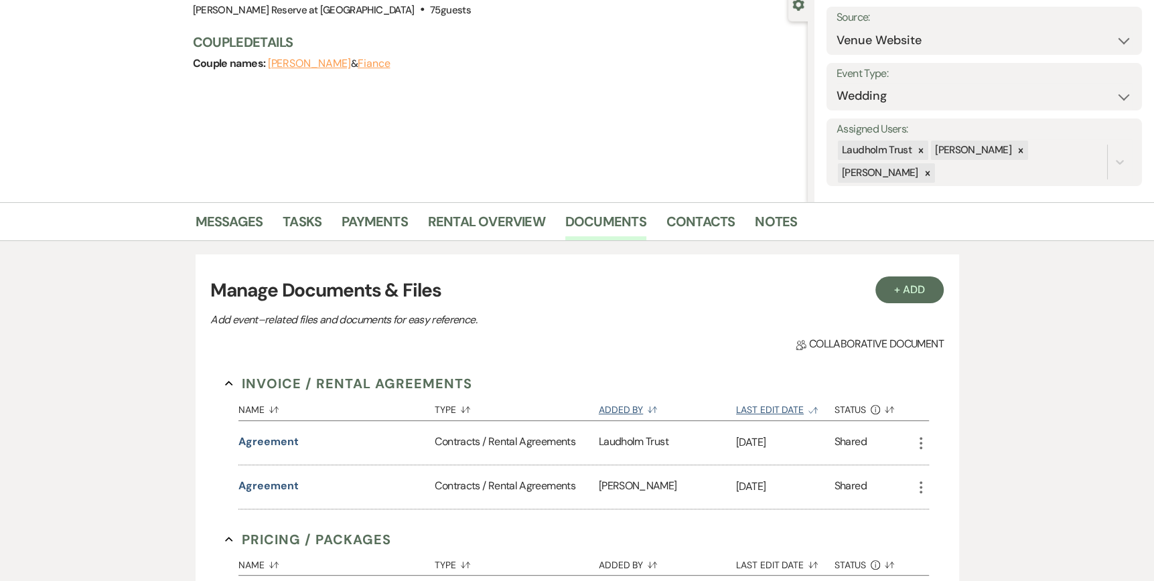
click at [639, 405] on button "Added By Sort Default" at bounding box center [667, 407] width 137 height 25
click at [631, 407] on button "Added By Sort Up" at bounding box center [667, 407] width 137 height 26
click at [246, 216] on link "Messages" at bounding box center [230, 225] width 68 height 29
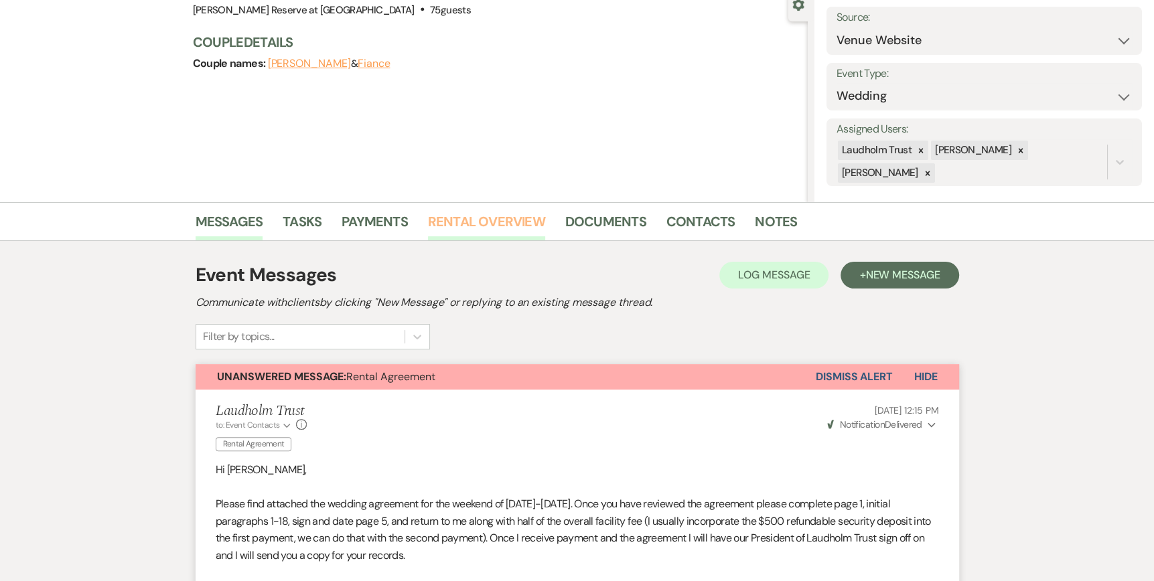
click at [522, 225] on link "Rental Overview" at bounding box center [486, 225] width 117 height 29
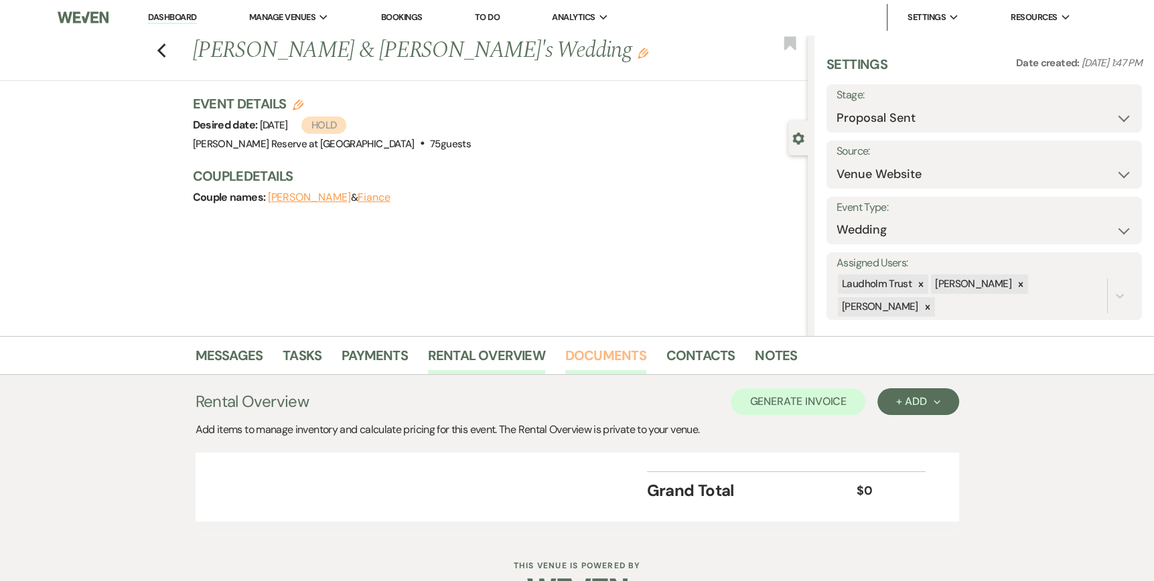
click at [604, 356] on link "Documents" at bounding box center [605, 359] width 81 height 29
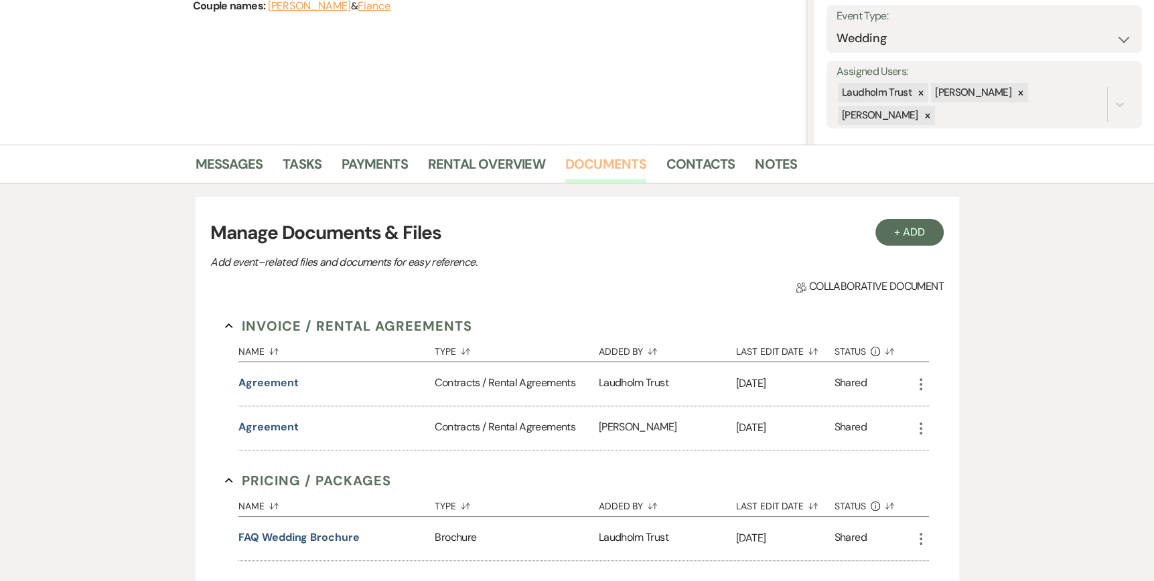
scroll to position [201, 0]
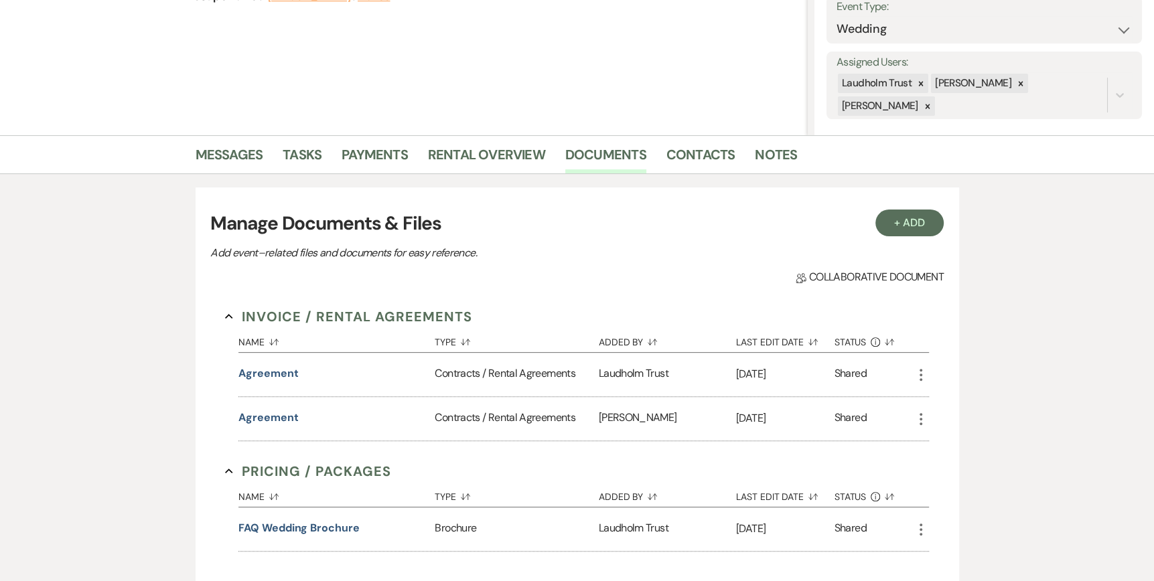
click at [918, 422] on icon "More" at bounding box center [921, 419] width 16 height 16
click at [920, 223] on button "+ Add" at bounding box center [909, 223] width 68 height 27
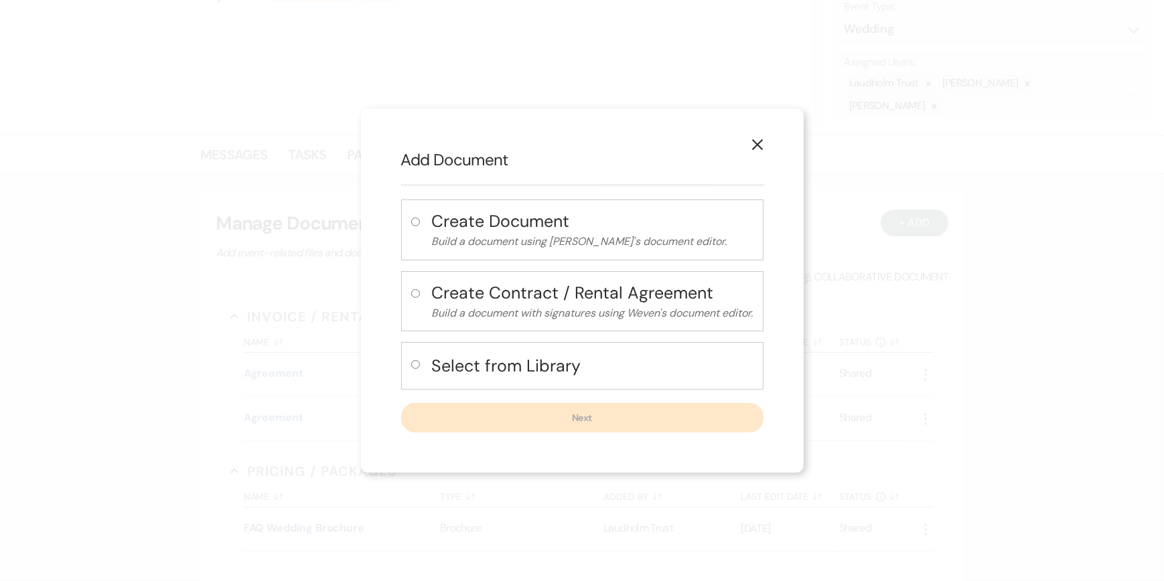
click at [756, 143] on icon "X" at bounding box center [758, 145] width 12 height 12
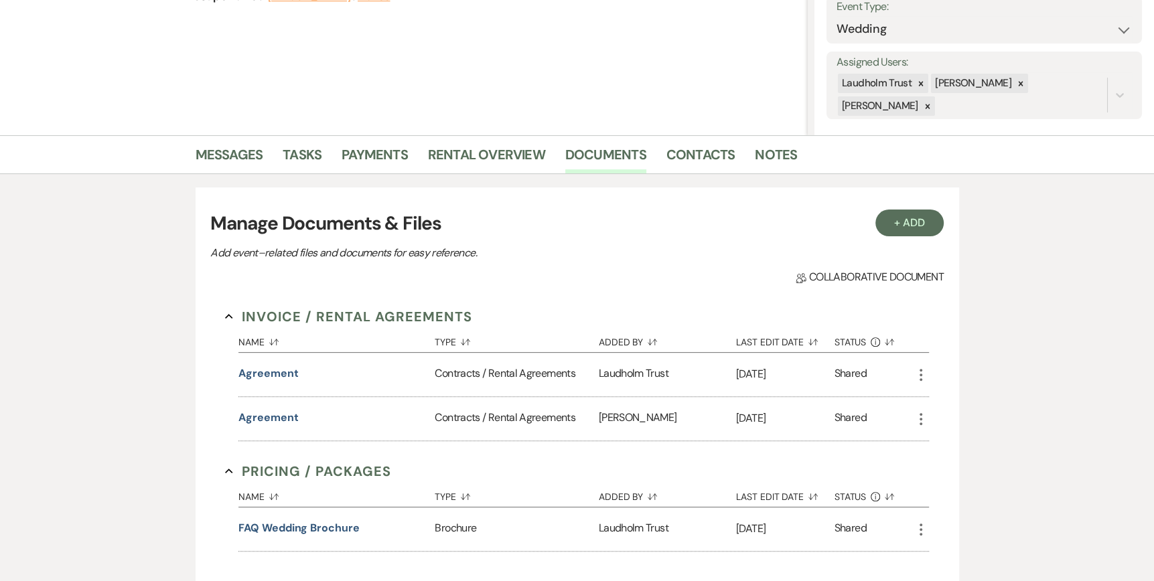
scroll to position [0, 0]
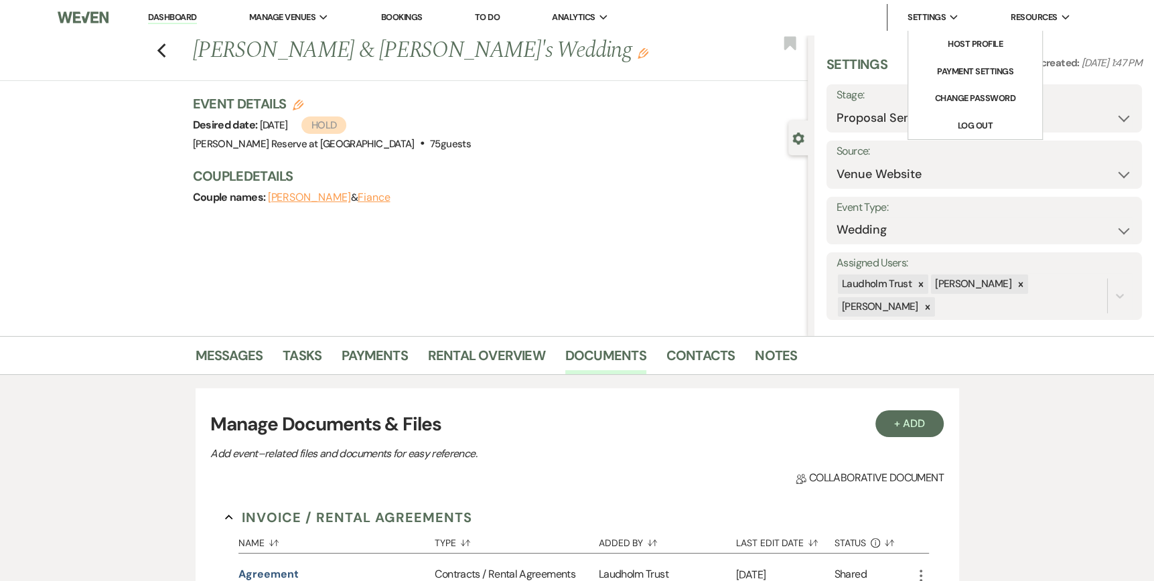
click at [955, 18] on icon "Expand" at bounding box center [954, 18] width 9 height 6
click at [960, 119] on link "Log Out" at bounding box center [975, 126] width 134 height 27
